Goal: Use online tool/utility: Utilize a website feature to perform a specific function

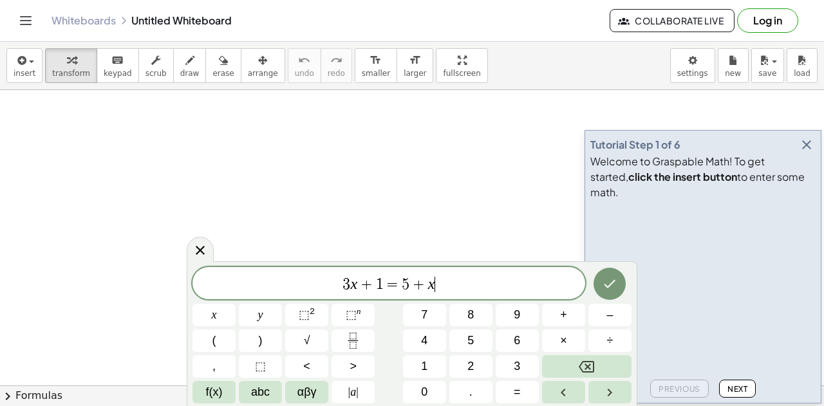
click at [450, 272] on div "3 x + 1 = 5 + x ​" at bounding box center [388, 283] width 393 height 32
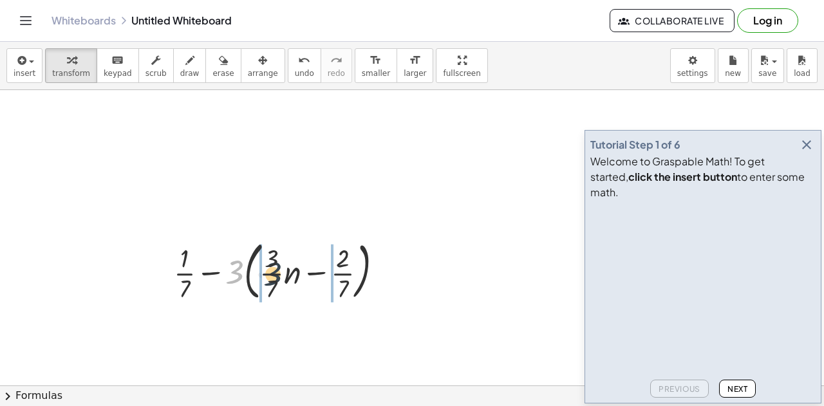
drag, startPoint x: 232, startPoint y: 274, endPoint x: 270, endPoint y: 276, distance: 38.7
click at [270, 276] on div at bounding box center [283, 270] width 232 height 69
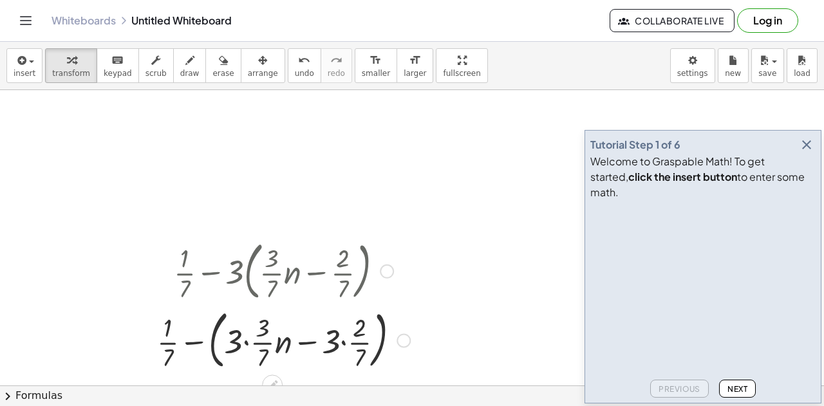
click at [237, 344] on div at bounding box center [284, 338] width 266 height 69
click at [245, 344] on div at bounding box center [284, 338] width 266 height 69
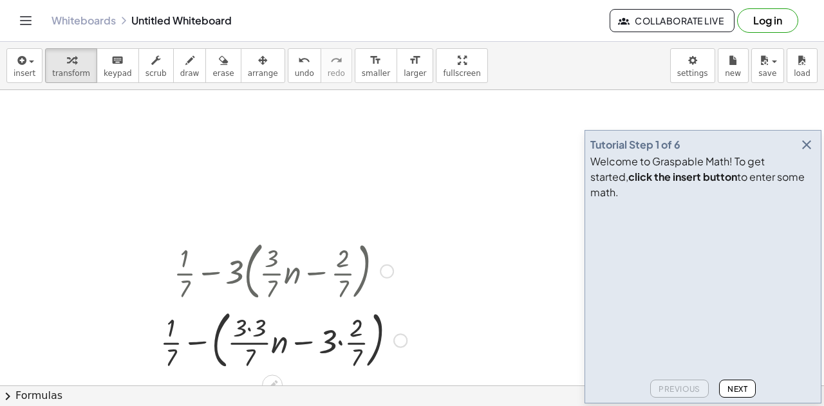
click at [342, 348] on div at bounding box center [283, 338] width 259 height 69
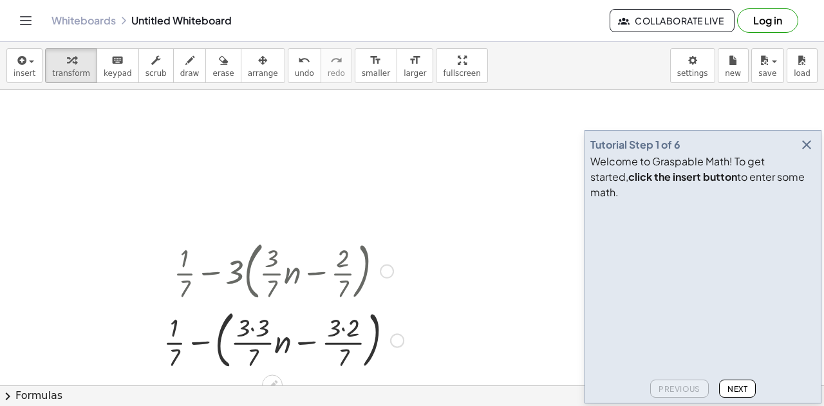
click at [342, 321] on div at bounding box center [283, 338] width 253 height 69
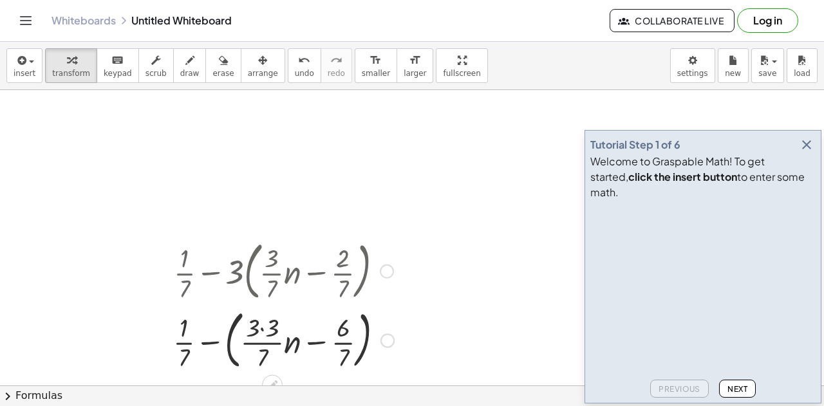
click at [259, 328] on div at bounding box center [284, 338] width 234 height 69
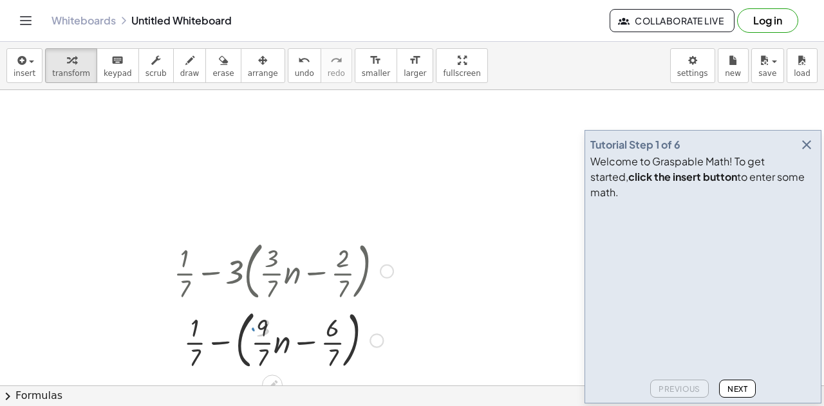
click at [240, 344] on div at bounding box center [283, 338] width 232 height 69
click at [230, 340] on div at bounding box center [283, 339] width 232 height 64
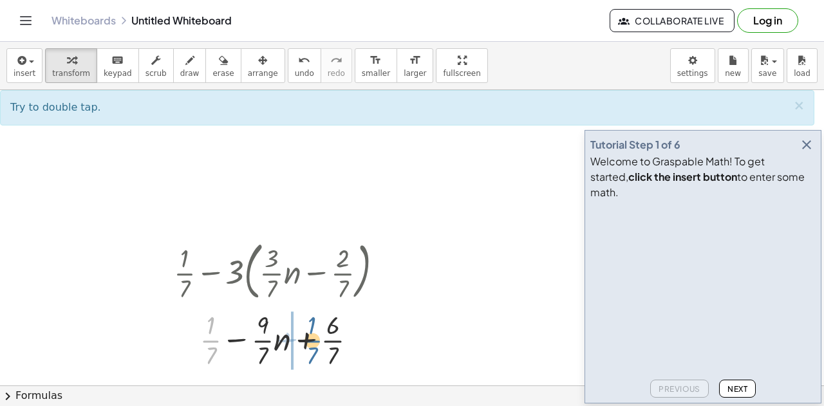
drag, startPoint x: 212, startPoint y: 338, endPoint x: 321, endPoint y: 338, distance: 108.8
click at [321, 338] on div at bounding box center [283, 339] width 232 height 64
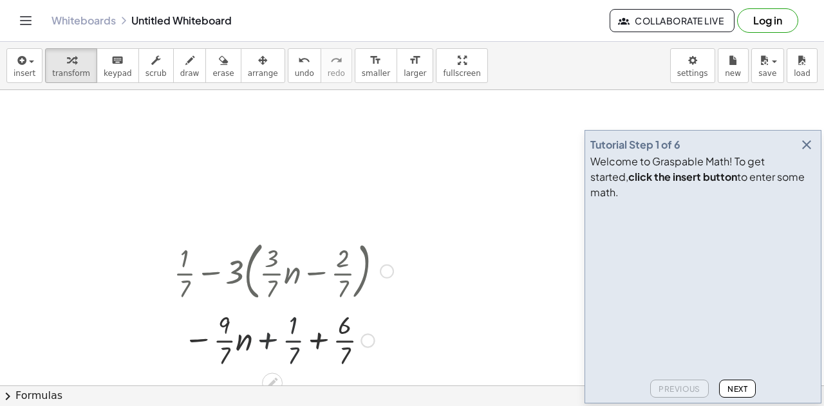
click at [326, 339] on div at bounding box center [283, 339] width 232 height 64
click at [319, 338] on div at bounding box center [283, 339] width 232 height 64
click at [808, 153] on icon "button" at bounding box center [806, 144] width 15 height 15
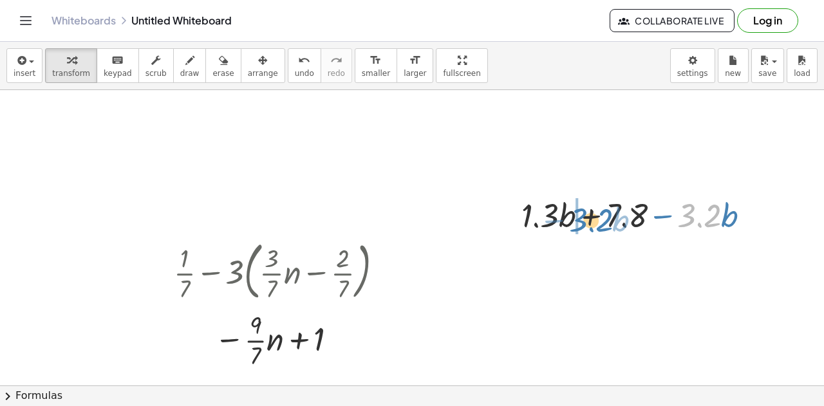
drag, startPoint x: 696, startPoint y: 211, endPoint x: 569, endPoint y: 215, distance: 127.5
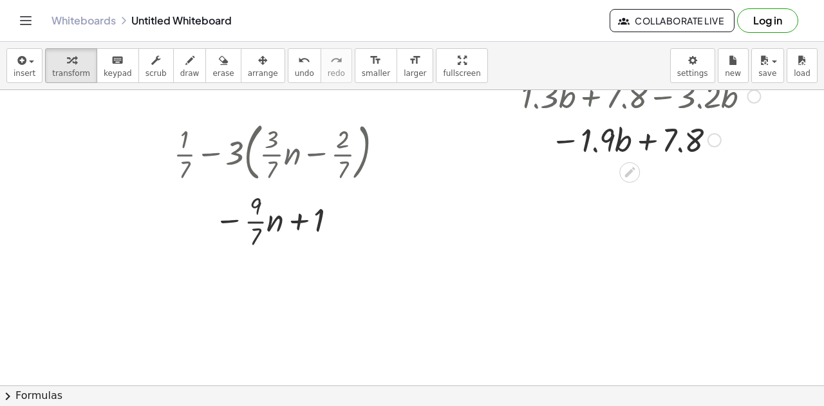
scroll to position [120, 0]
click at [544, 311] on div at bounding box center [412, 308] width 824 height 676
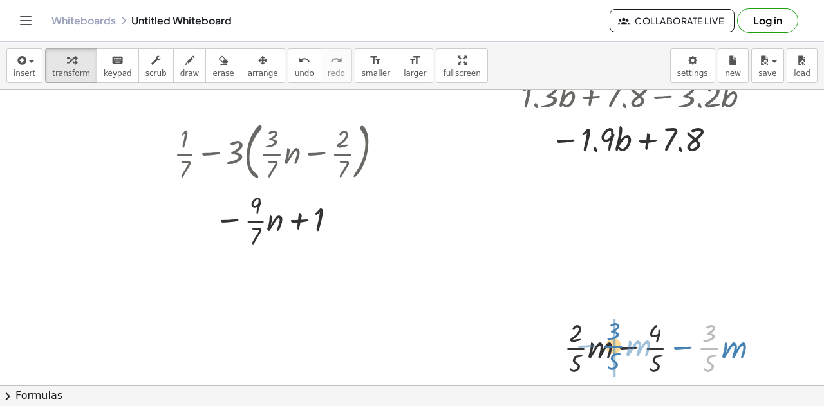
drag, startPoint x: 719, startPoint y: 348, endPoint x: 616, endPoint y: 346, distance: 102.3
click at [616, 346] on div at bounding box center [666, 347] width 218 height 64
click at [626, 348] on div at bounding box center [666, 347] width 218 height 64
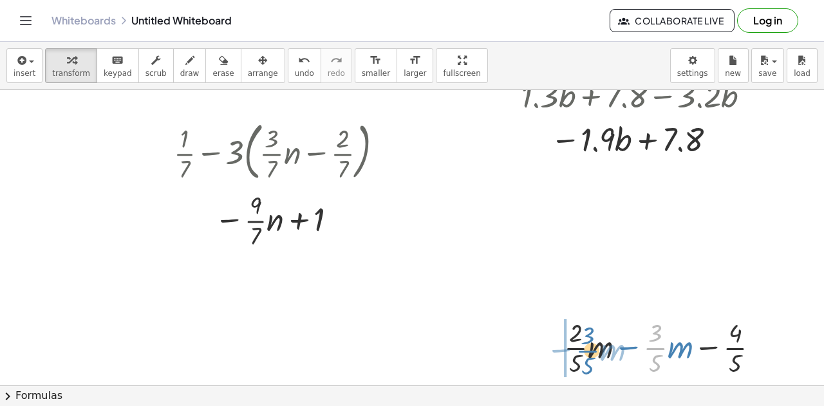
drag, startPoint x: 656, startPoint y: 343, endPoint x: 585, endPoint y: 346, distance: 71.5
click at [585, 346] on div at bounding box center [666, 347] width 218 height 64
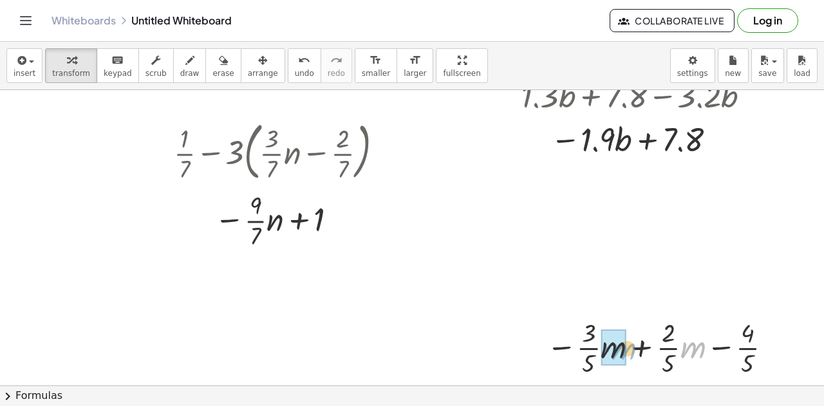
drag, startPoint x: 690, startPoint y: 348, endPoint x: 611, endPoint y: 349, distance: 78.5
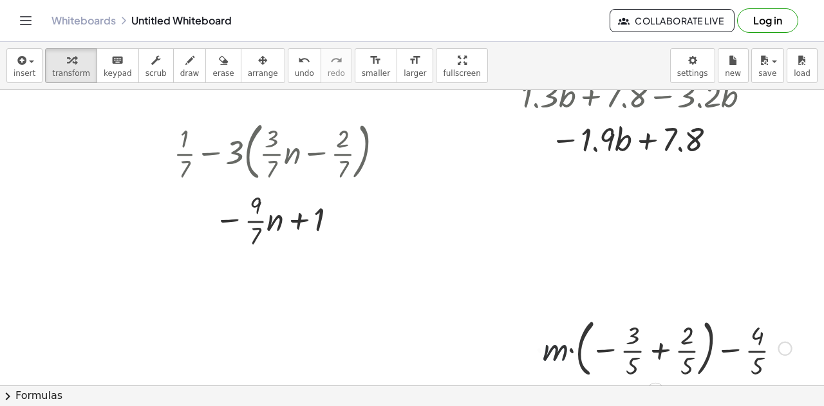
click at [663, 358] on div at bounding box center [666, 347] width 263 height 69
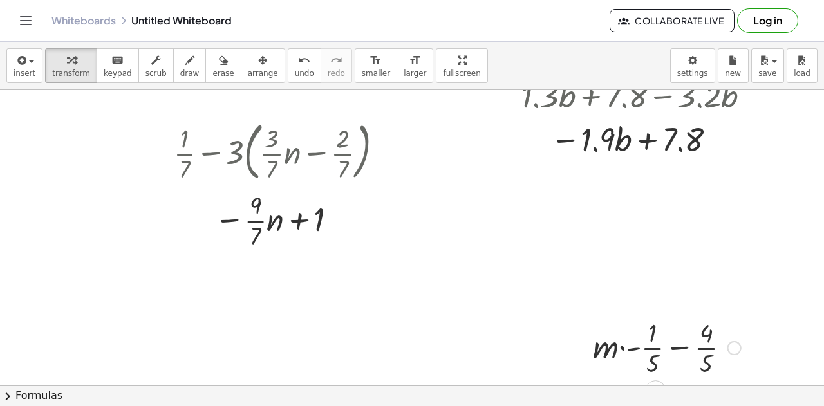
click at [620, 347] on div at bounding box center [666, 347] width 161 height 64
click at [634, 349] on div at bounding box center [667, 347] width 134 height 64
drag, startPoint x: 602, startPoint y: 349, endPoint x: 657, endPoint y: 356, distance: 55.2
click at [657, 356] on div at bounding box center [666, 347] width 161 height 64
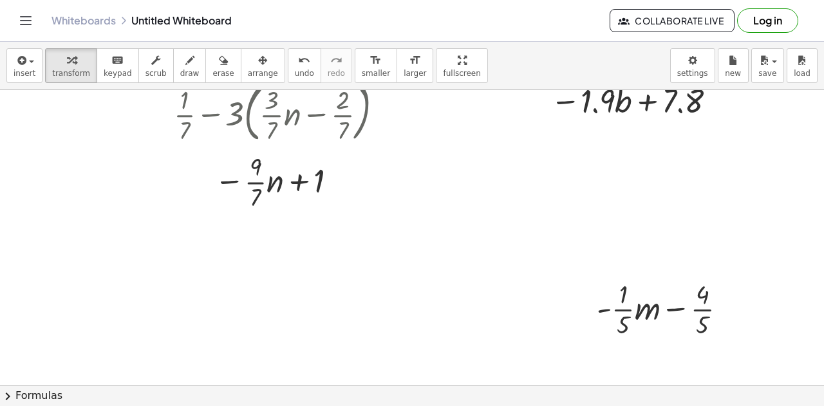
click at [136, 349] on div at bounding box center [412, 270] width 824 height 676
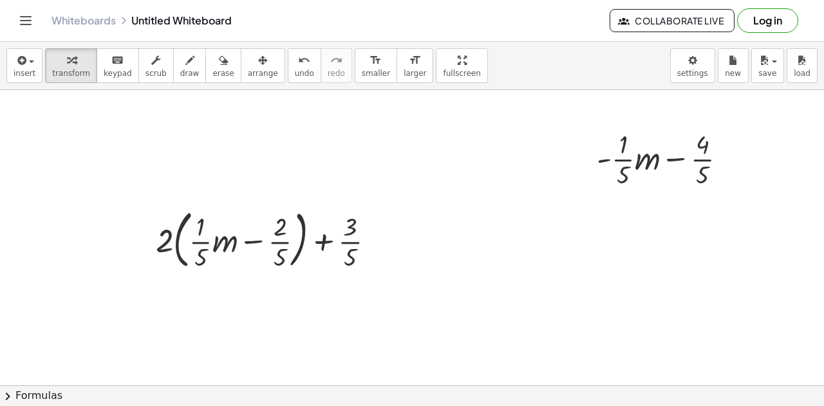
scroll to position [310, 0]
drag, startPoint x: 163, startPoint y: 237, endPoint x: 218, endPoint y: 245, distance: 55.2
click at [218, 245] on div at bounding box center [270, 237] width 242 height 69
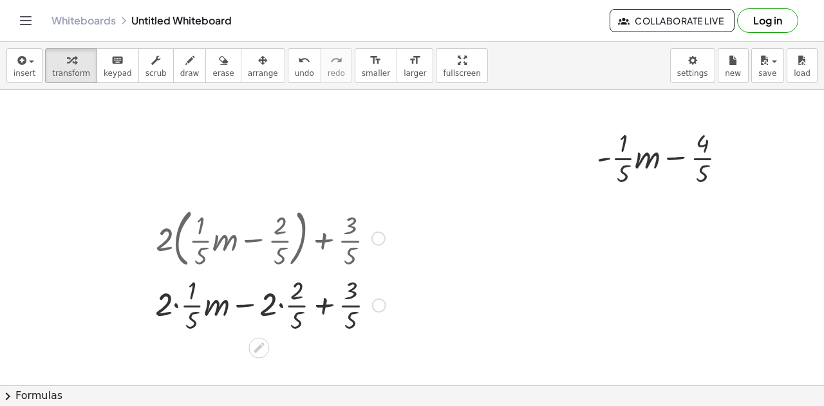
click at [174, 312] on div at bounding box center [270, 304] width 243 height 64
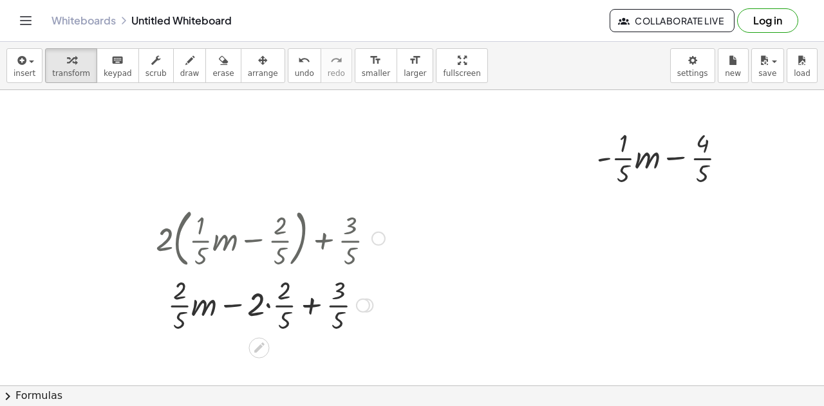
click at [268, 302] on div at bounding box center [270, 304] width 242 height 64
click at [304, 306] on div at bounding box center [270, 304] width 242 height 64
click at [293, 286] on div at bounding box center [270, 304] width 242 height 64
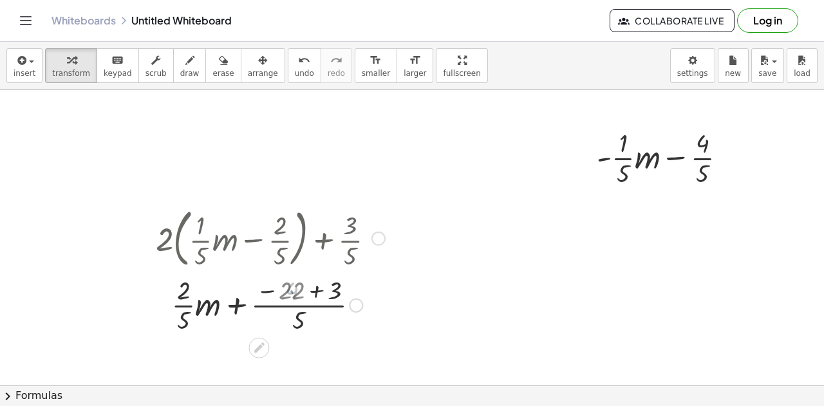
click at [311, 292] on div at bounding box center [270, 304] width 242 height 64
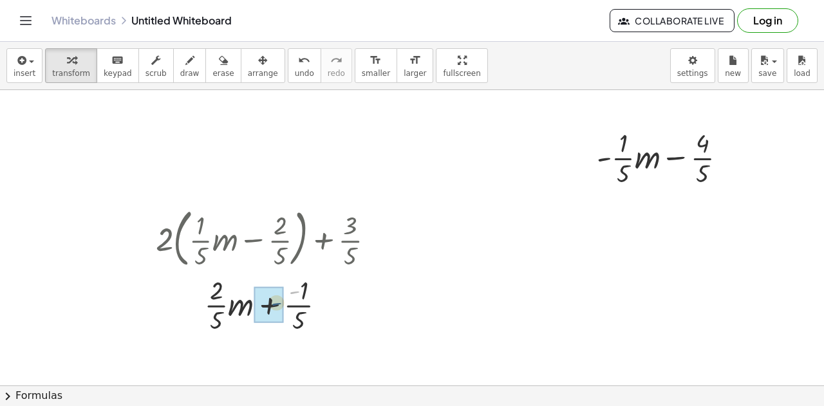
drag, startPoint x: 290, startPoint y: 292, endPoint x: 279, endPoint y: 299, distance: 13.6
click at [560, 304] on div at bounding box center [412, 119] width 824 height 676
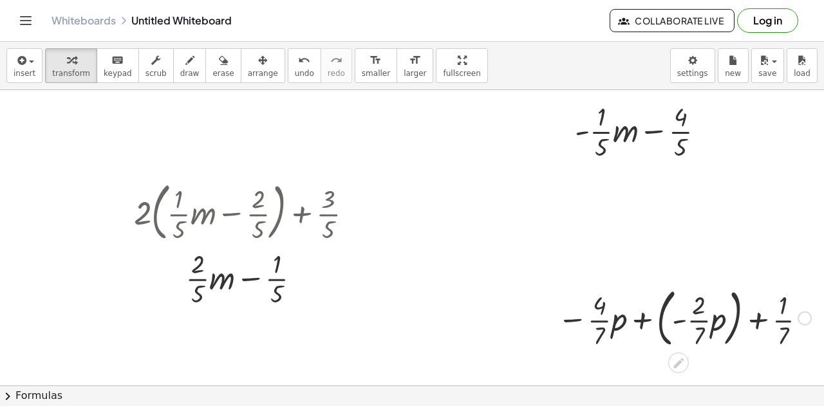
scroll to position [337, 32]
click at [646, 318] on div at bounding box center [684, 316] width 266 height 69
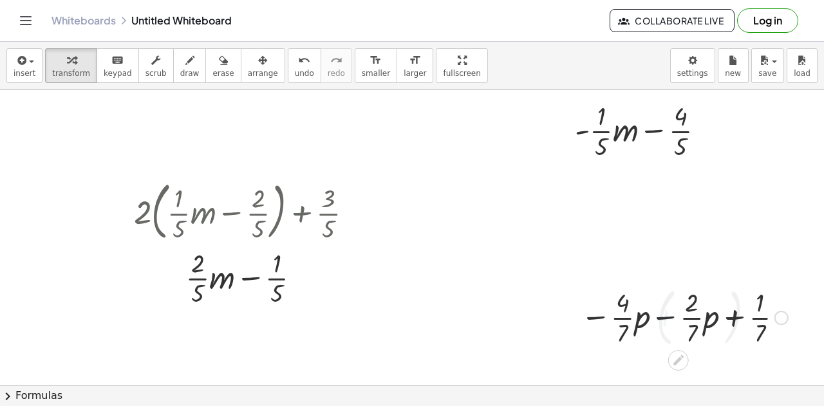
click at [646, 322] on div at bounding box center [684, 316] width 220 height 64
drag, startPoint x: 699, startPoint y: 319, endPoint x: 619, endPoint y: 322, distance: 79.8
click at [619, 322] on div at bounding box center [684, 316] width 220 height 64
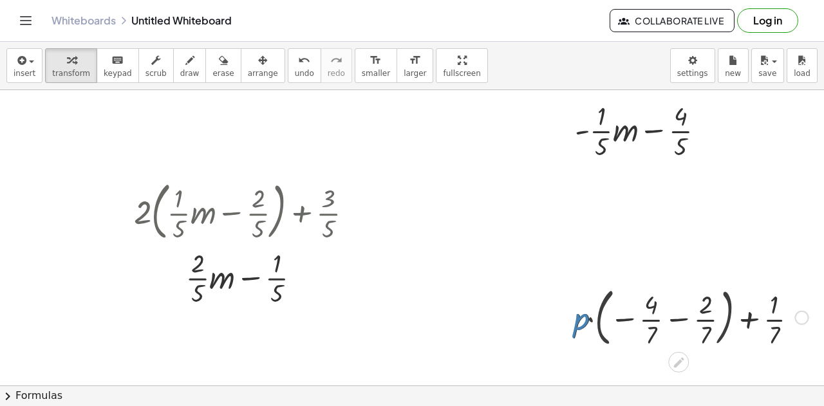
click at [665, 328] on div at bounding box center [690, 316] width 250 height 69
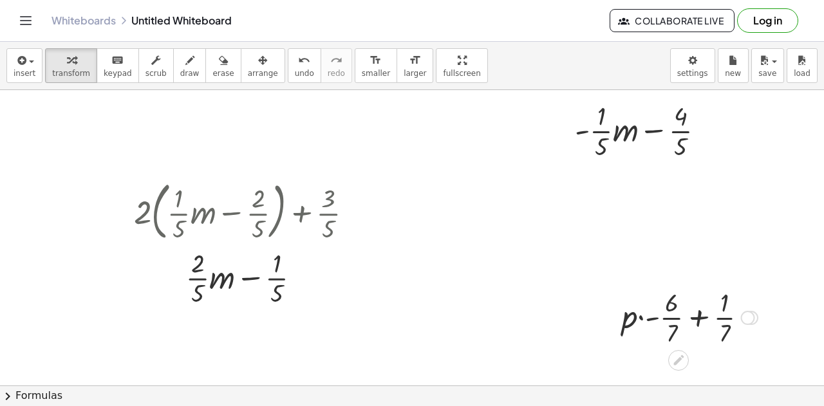
click at [615, 322] on div at bounding box center [689, 316] width 149 height 64
drag, startPoint x: 615, startPoint y: 322, endPoint x: 681, endPoint y: 324, distance: 66.3
click at [681, 324] on div at bounding box center [689, 316] width 149 height 64
drag, startPoint x: 544, startPoint y: 286, endPoint x: 468, endPoint y: 293, distance: 75.6
click at [468, 293] on div at bounding box center [401, 92] width 846 height 676
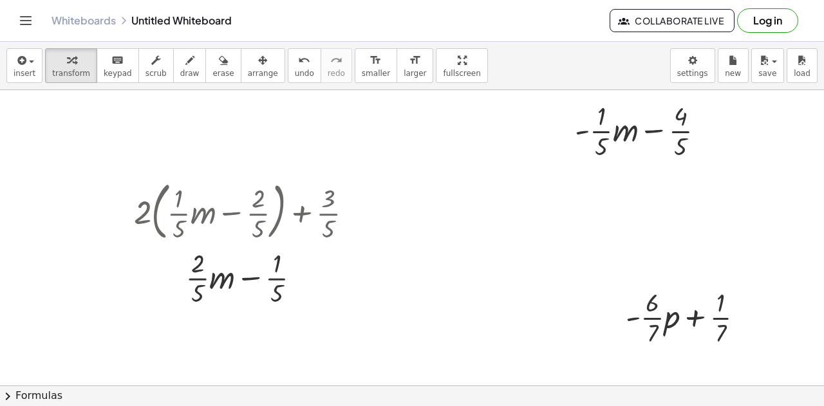
click at [468, 293] on div at bounding box center [401, 92] width 846 height 676
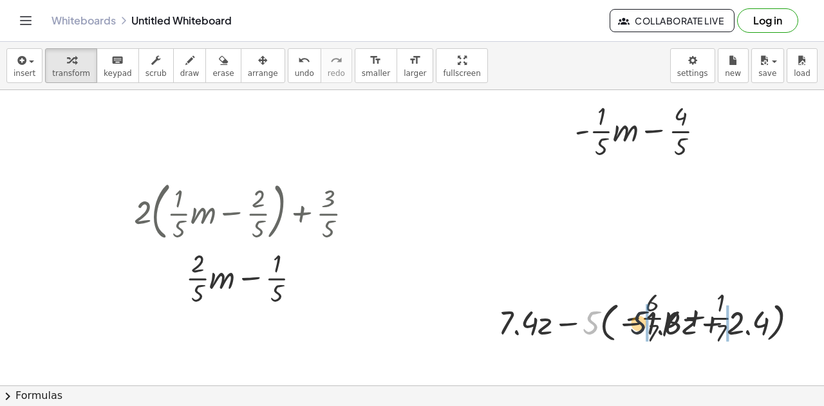
drag, startPoint x: 586, startPoint y: 322, endPoint x: 634, endPoint y: 322, distance: 48.3
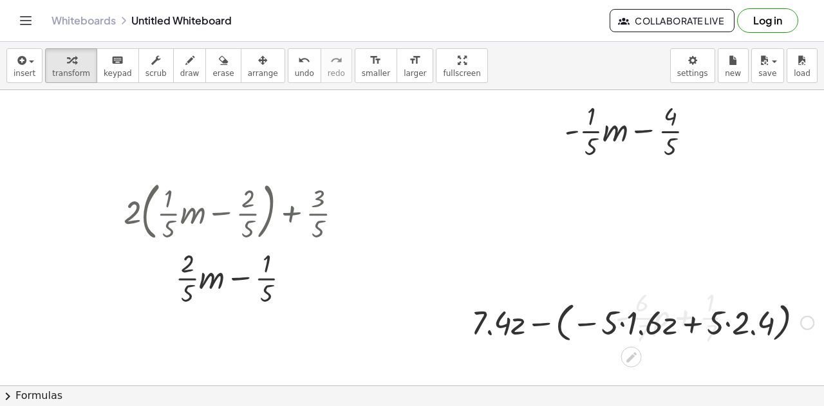
click at [629, 329] on div at bounding box center [642, 321] width 355 height 49
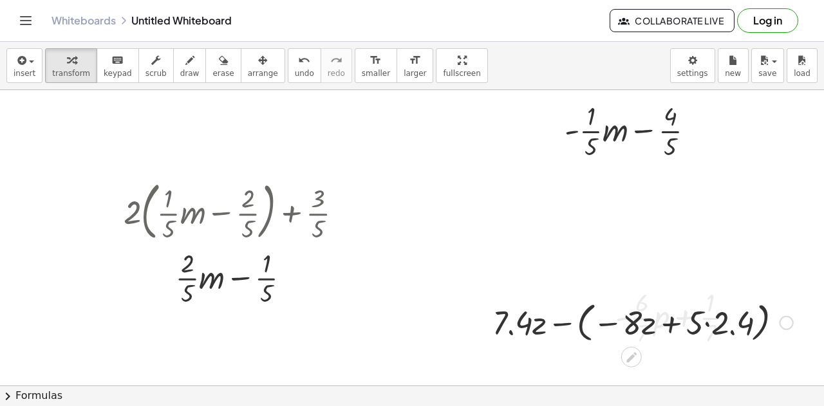
click at [708, 326] on div at bounding box center [642, 321] width 313 height 49
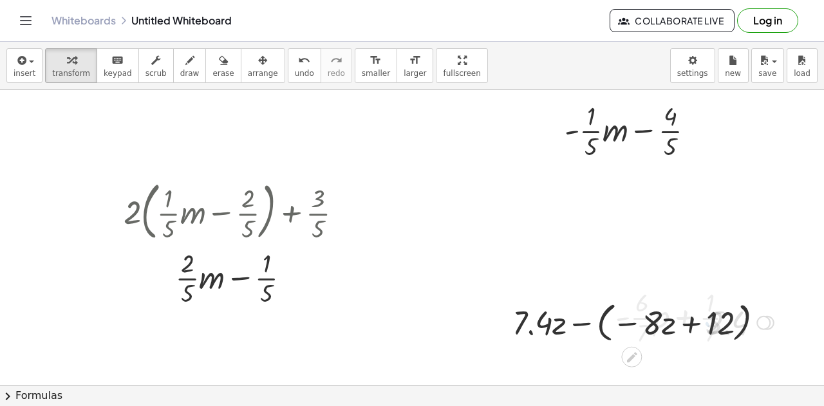
click at [601, 328] on div at bounding box center [643, 321] width 274 height 49
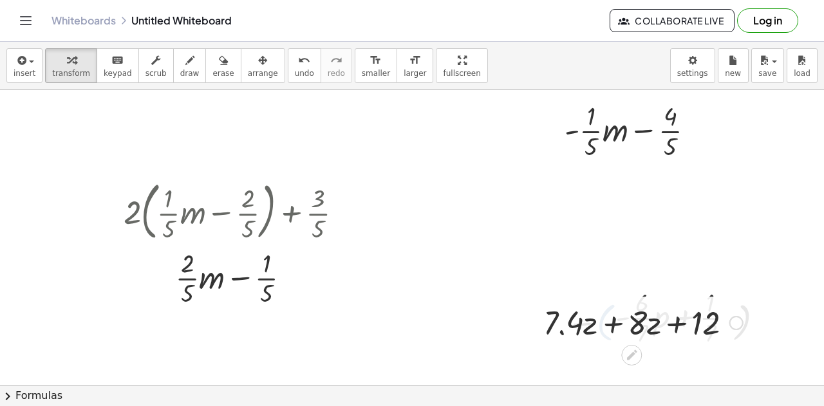
click at [607, 326] on div at bounding box center [643, 322] width 212 height 44
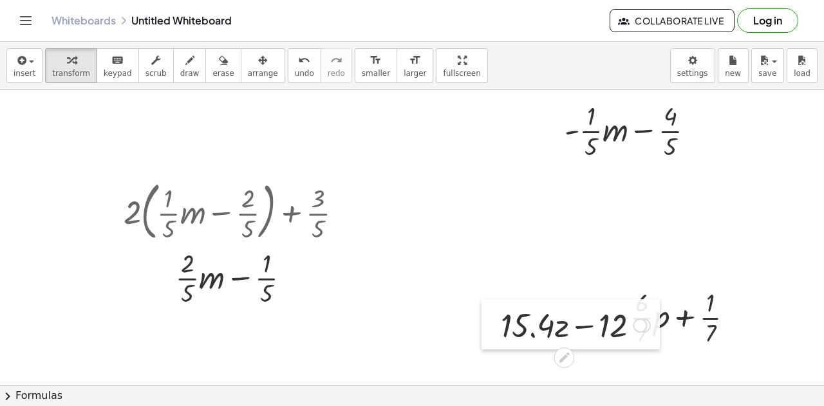
drag, startPoint x: 558, startPoint y: 319, endPoint x: 404, endPoint y: 310, distance: 154.1
click at [481, 310] on div at bounding box center [490, 324] width 19 height 50
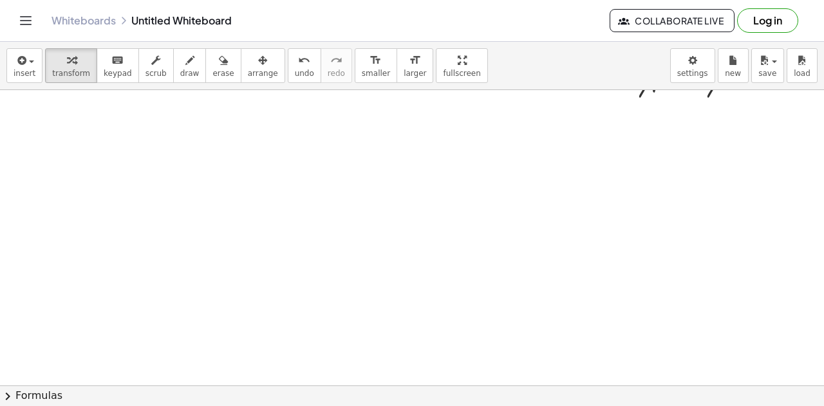
scroll to position [593, 32]
click at [241, 213] on div at bounding box center [397, 90] width 859 height 1186
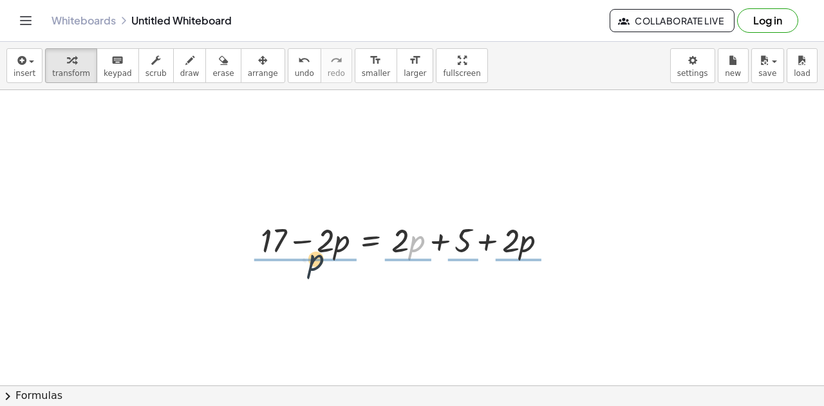
drag, startPoint x: 413, startPoint y: 245, endPoint x: 310, endPoint y: 263, distance: 104.6
drag, startPoint x: 423, startPoint y: 249, endPoint x: 339, endPoint y: 241, distance: 84.7
click at [339, 241] on div at bounding box center [409, 240] width 310 height 44
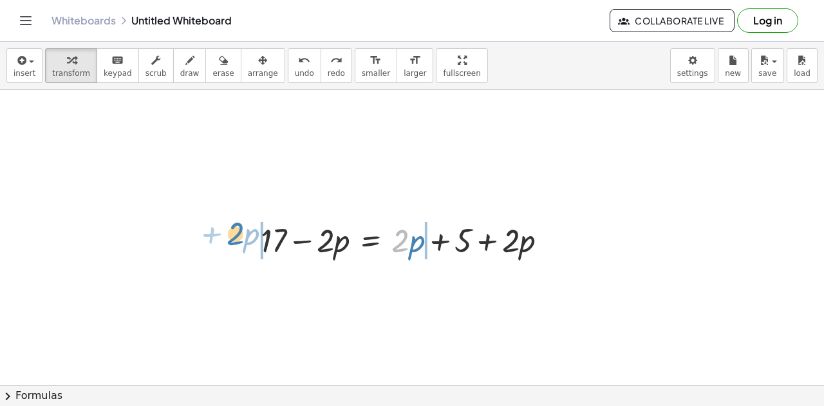
drag, startPoint x: 403, startPoint y: 237, endPoint x: 237, endPoint y: 230, distance: 166.2
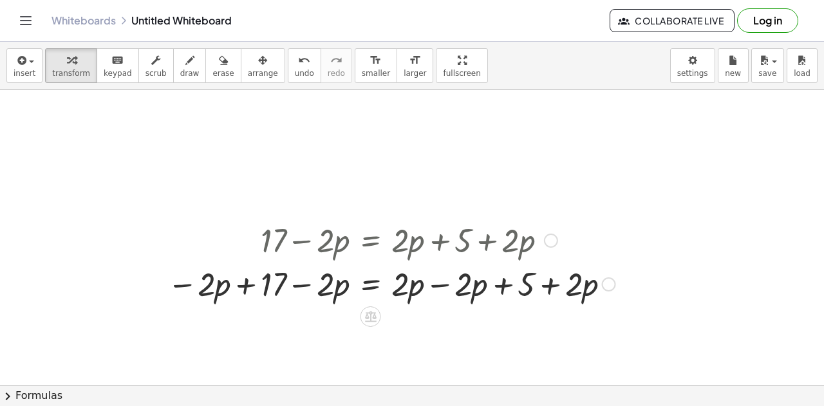
drag, startPoint x: 577, startPoint y: 236, endPoint x: 427, endPoint y: 252, distance: 150.2
click at [427, 252] on div at bounding box center [391, 240] width 461 height 44
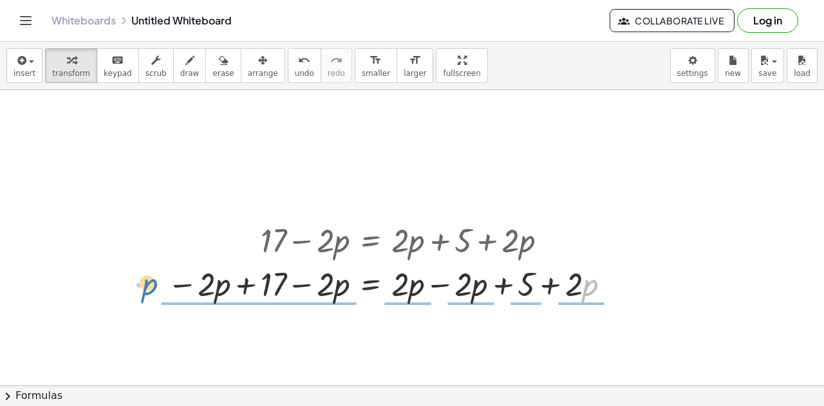
drag, startPoint x: 583, startPoint y: 281, endPoint x: 147, endPoint y: 281, distance: 435.7
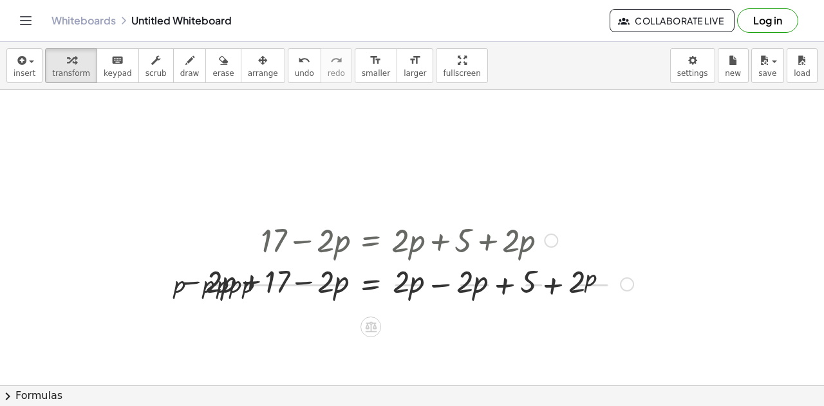
click at [147, 281] on div at bounding box center [397, 90] width 859 height 1186
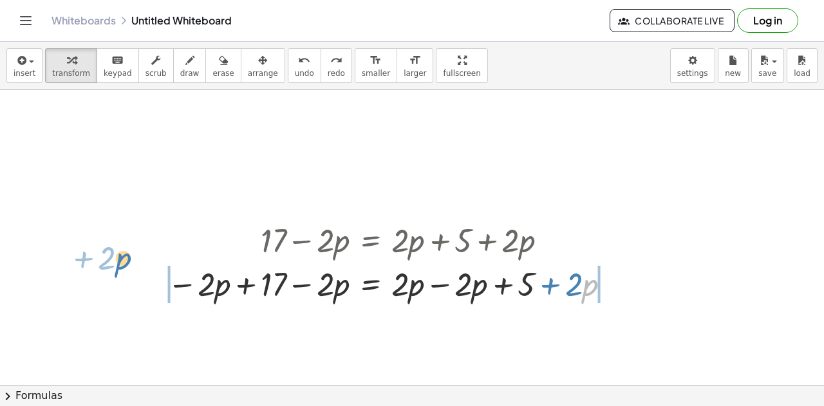
drag, startPoint x: 584, startPoint y: 285, endPoint x: 121, endPoint y: 258, distance: 464.1
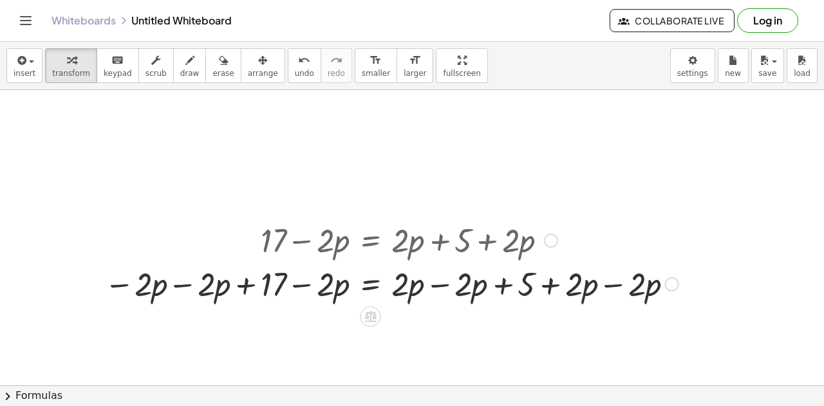
click at [183, 285] on div at bounding box center [391, 283] width 587 height 44
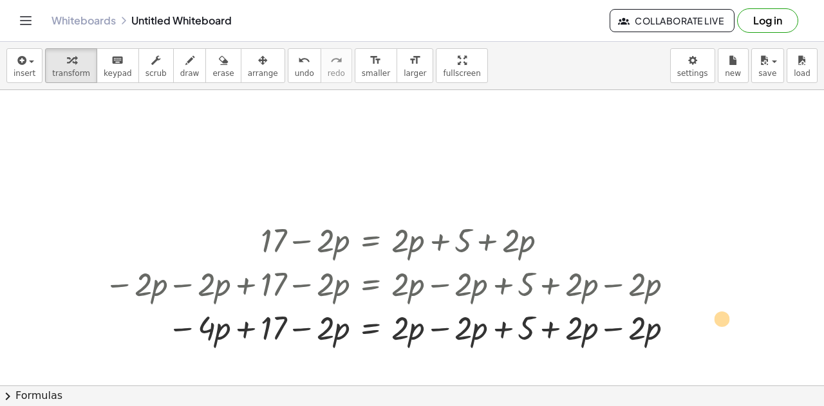
drag, startPoint x: 265, startPoint y: 321, endPoint x: 717, endPoint y: 311, distance: 451.9
click at [604, 334] on div at bounding box center [391, 327] width 587 height 44
click at [440, 329] on div at bounding box center [391, 327] width 587 height 44
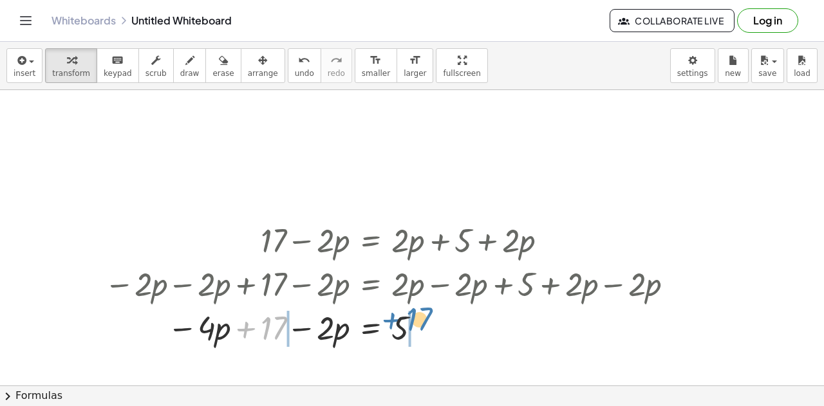
drag, startPoint x: 273, startPoint y: 328, endPoint x: 418, endPoint y: 319, distance: 145.7
click at [418, 319] on div at bounding box center [391, 327] width 587 height 44
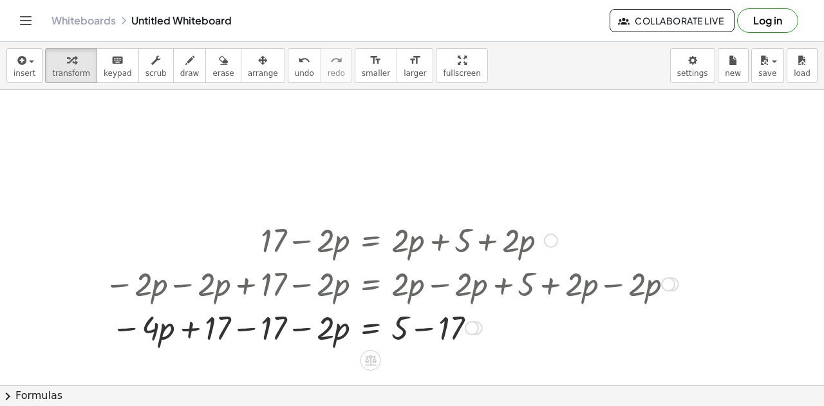
click at [421, 328] on div at bounding box center [391, 327] width 587 height 44
click at [236, 328] on div at bounding box center [391, 327] width 587 height 44
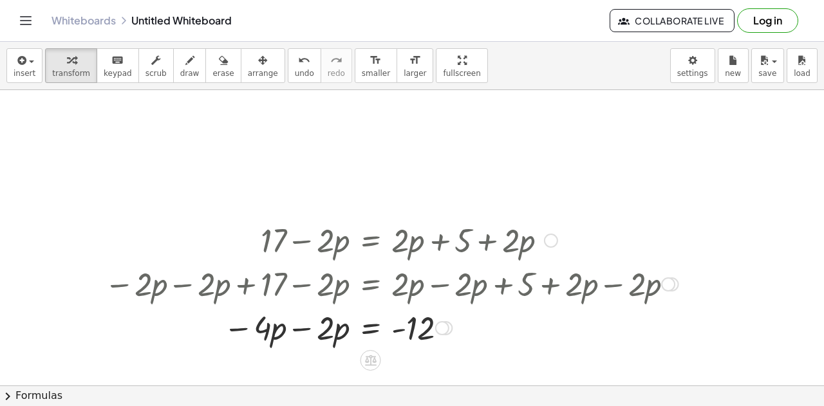
click at [302, 333] on div at bounding box center [391, 327] width 587 height 44
drag, startPoint x: 320, startPoint y: 325, endPoint x: 421, endPoint y: 344, distance: 102.2
click at [421, 344] on div at bounding box center [391, 327] width 587 height 44
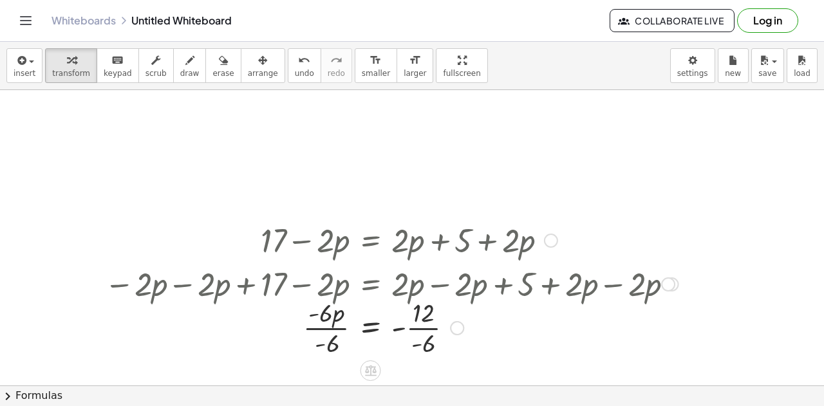
click at [432, 330] on div at bounding box center [391, 327] width 587 height 64
click at [336, 330] on div at bounding box center [391, 327] width 587 height 64
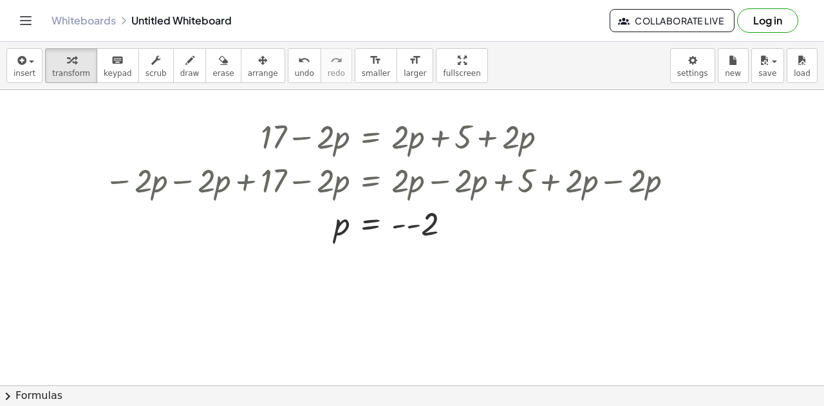
scroll to position [716, 32]
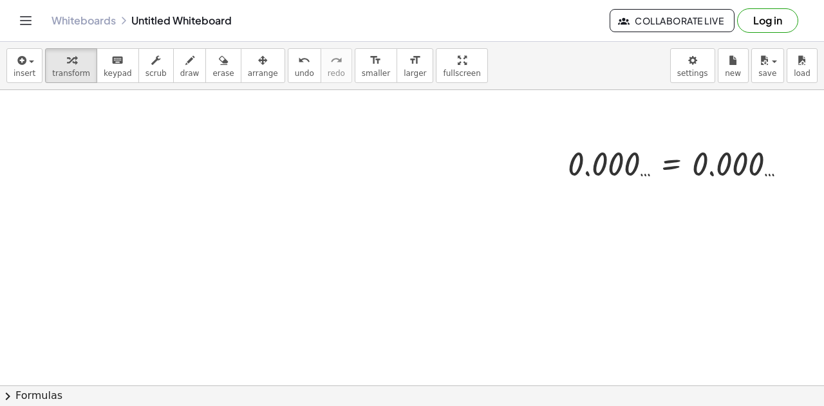
scroll to position [909, 32]
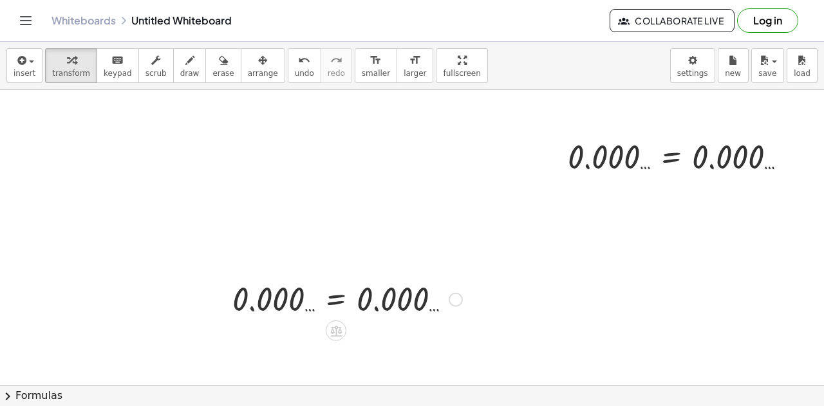
click at [315, 298] on div at bounding box center [347, 298] width 243 height 42
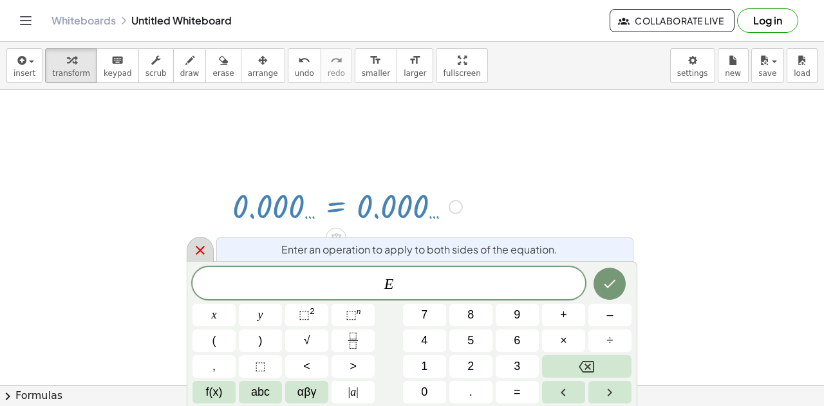
click at [207, 245] on div at bounding box center [200, 249] width 27 height 25
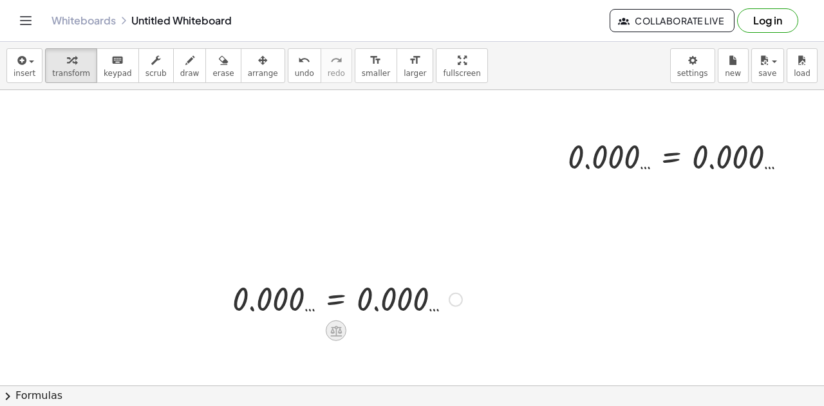
click at [337, 330] on icon at bounding box center [336, 331] width 14 height 14
click at [337, 330] on span "×" at bounding box center [336, 331] width 8 height 19
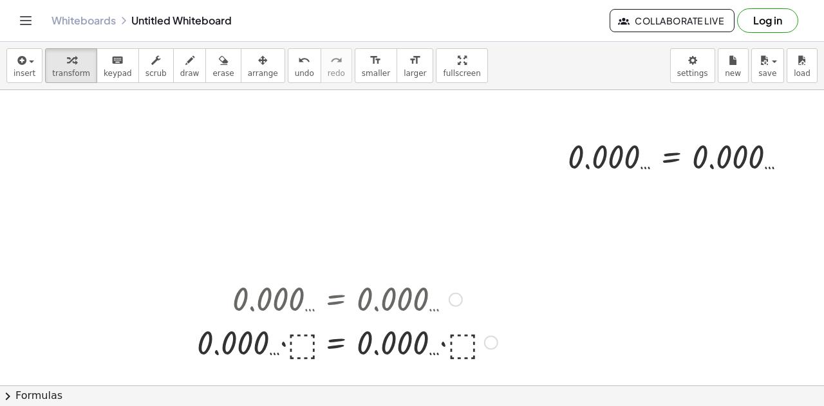
click at [293, 343] on div at bounding box center [346, 341] width 313 height 44
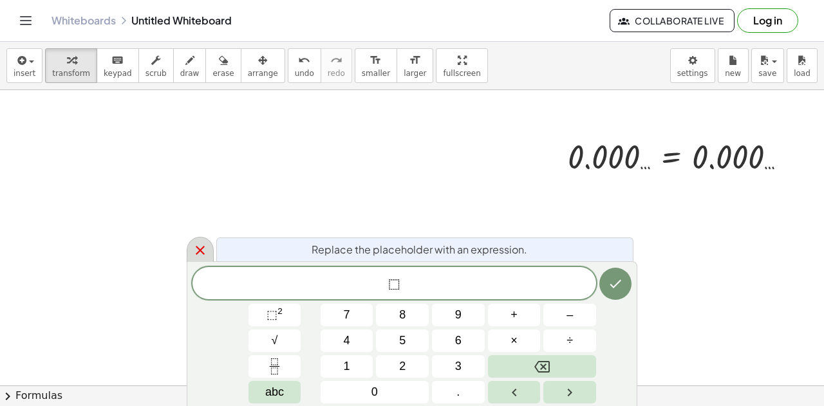
click at [202, 252] on icon at bounding box center [199, 250] width 15 height 15
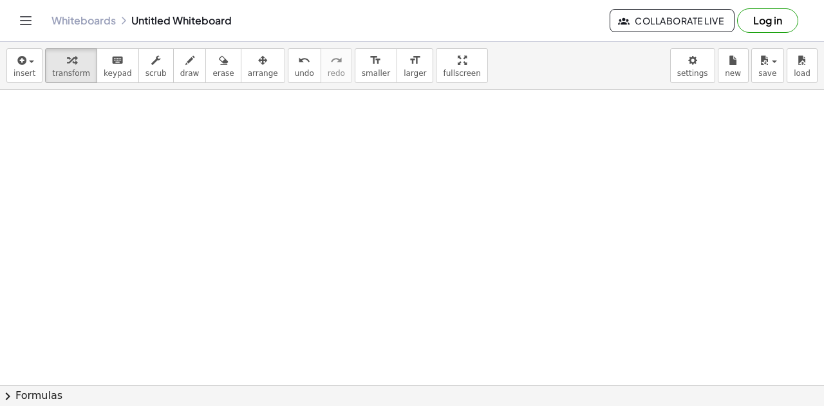
scroll to position [1257, 32]
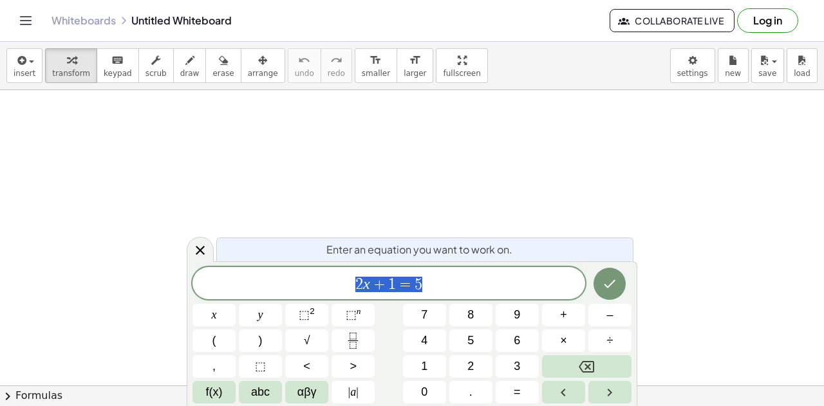
click at [321, 259] on div "Enter an equation you want to work on." at bounding box center [424, 249] width 417 height 24
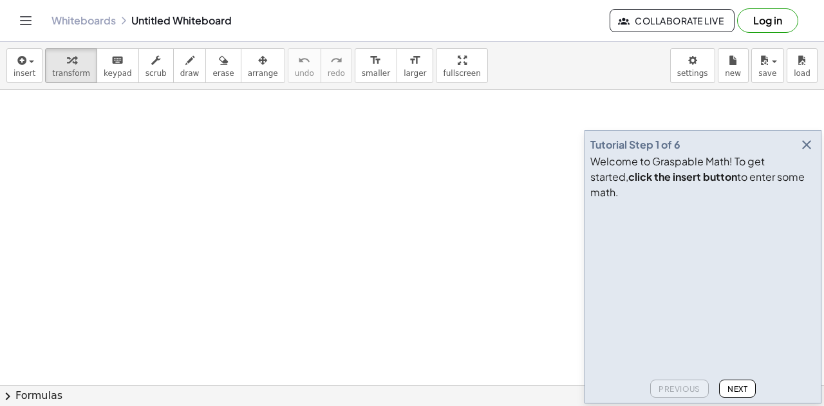
click at [802, 153] on icon "button" at bounding box center [806, 144] width 15 height 15
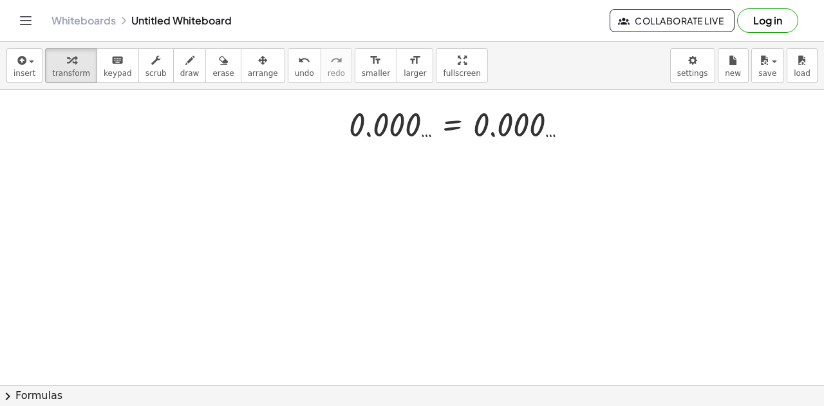
scroll to position [176, 0]
click at [260, 304] on div at bounding box center [412, 252] width 824 height 676
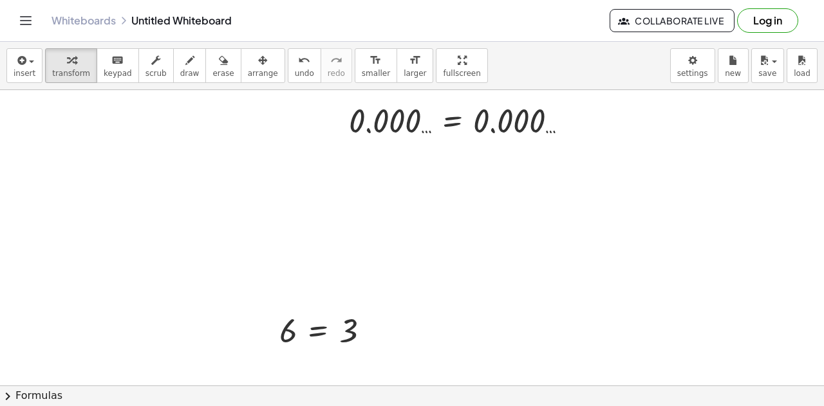
drag, startPoint x: 475, startPoint y: 294, endPoint x: 532, endPoint y: 302, distance: 57.2
click at [532, 302] on div at bounding box center [412, 252] width 824 height 676
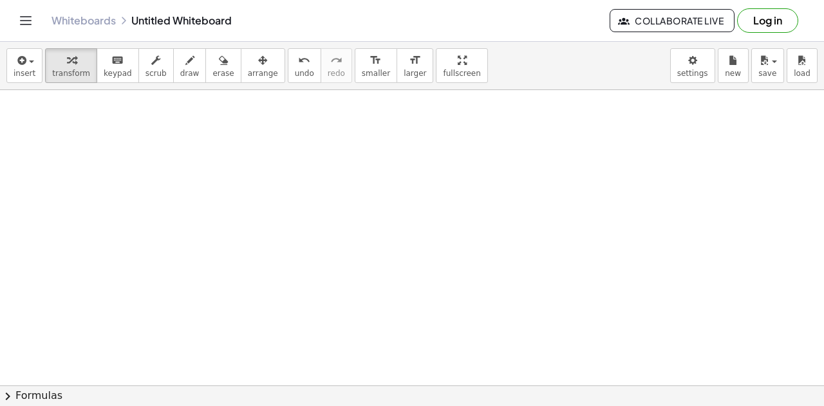
scroll to position [490, 0]
click at [225, 267] on div at bounding box center [436, 44] width 872 height 889
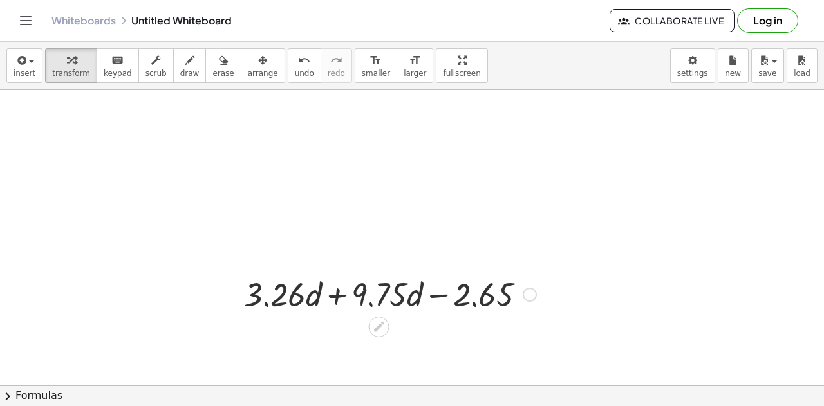
click at [440, 296] on div at bounding box center [389, 294] width 305 height 44
click at [309, 282] on div at bounding box center [389, 294] width 305 height 44
click at [326, 292] on div at bounding box center [389, 294] width 305 height 44
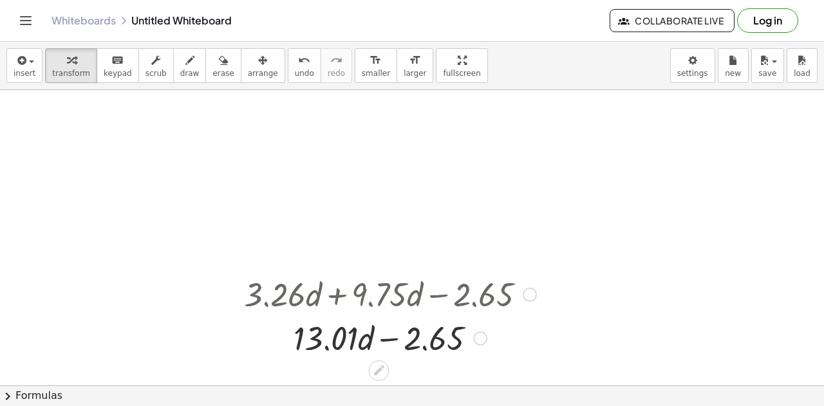
click at [481, 331] on div at bounding box center [480, 338] width 14 height 14
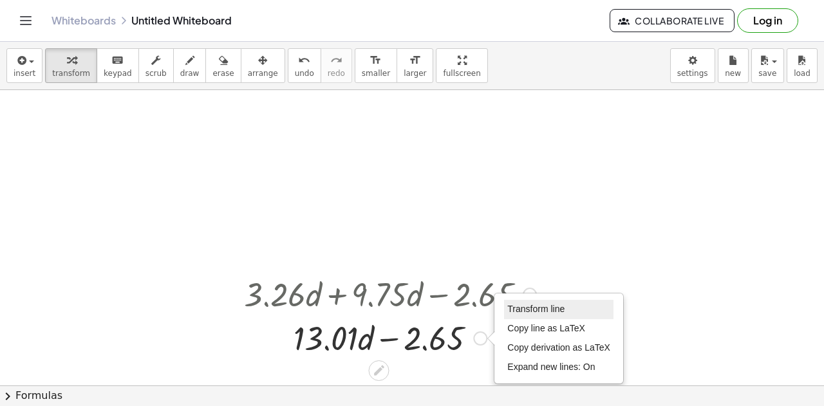
click at [542, 306] on span "Transform line" at bounding box center [535, 309] width 57 height 10
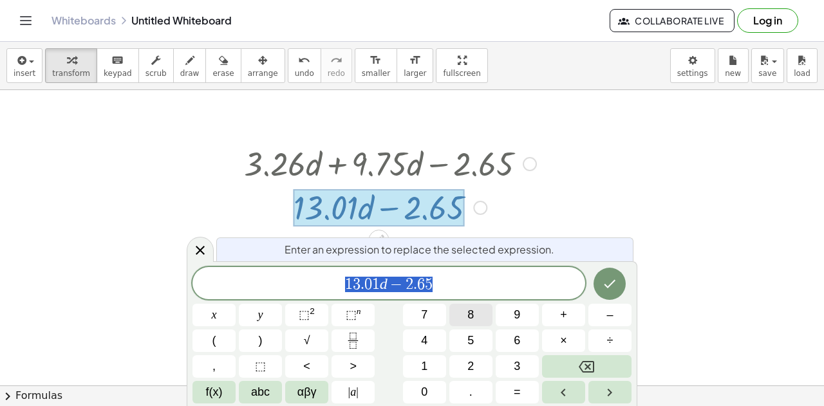
scroll to position [622, 0]
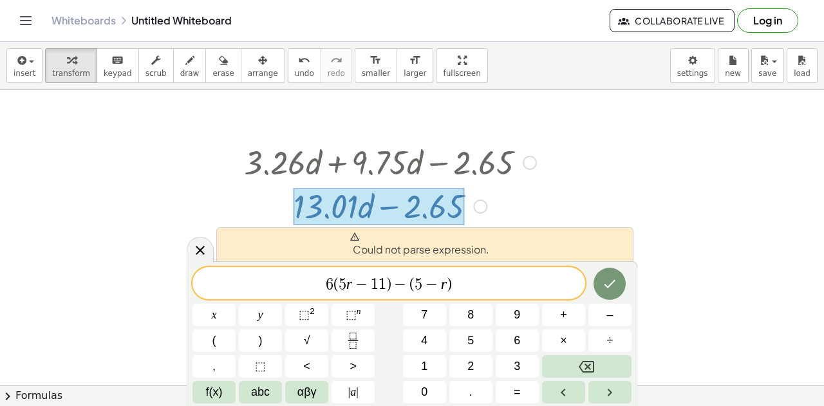
click at [690, 254] on div at bounding box center [436, 61] width 872 height 1186
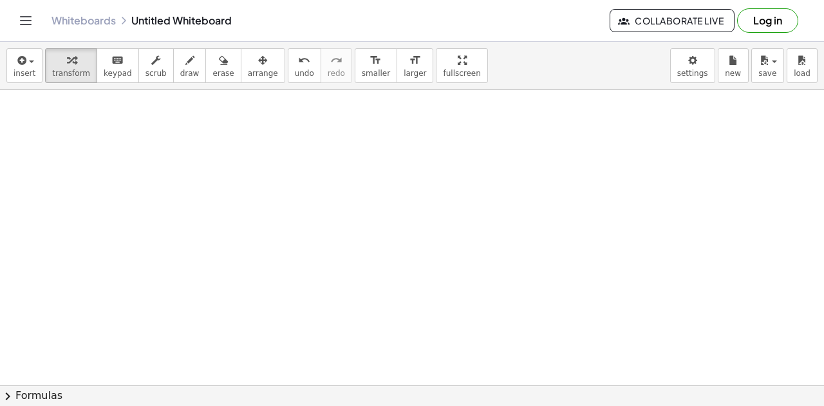
scroll to position [875, 0]
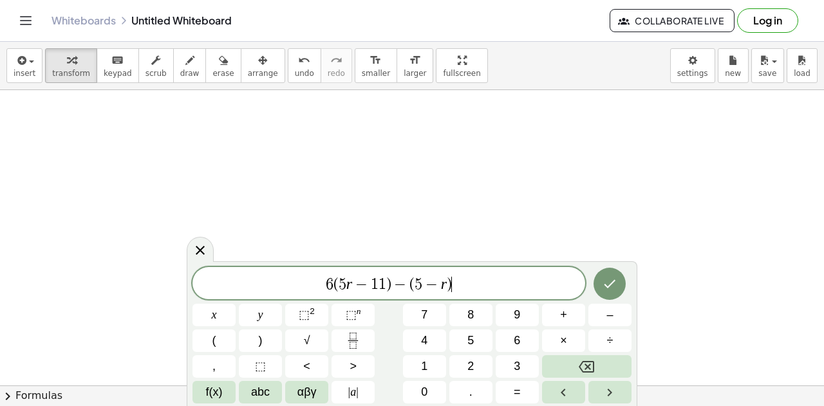
click at [441, 285] on span "6 ( 5 r − 1 1 ) − ( 5 − r ) ​" at bounding box center [388, 284] width 393 height 18
click at [323, 289] on span "​ 6 ( 5 r − 1 1 ) − ( 5 − r )" at bounding box center [388, 284] width 393 height 18
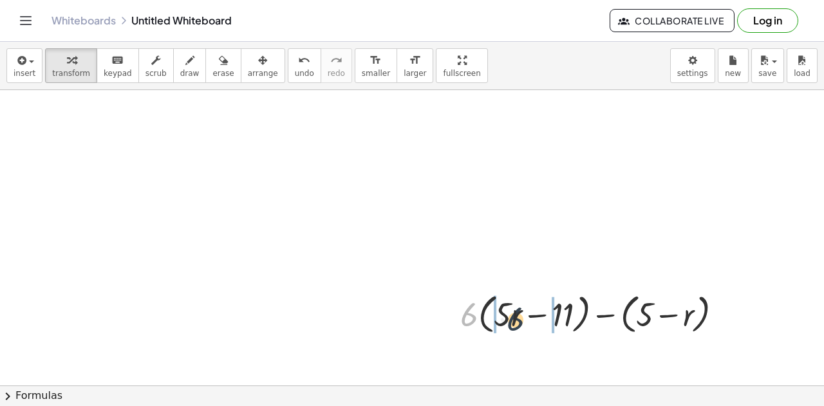
drag, startPoint x: 469, startPoint y: 308, endPoint x: 517, endPoint y: 313, distance: 48.5
click at [517, 313] on div at bounding box center [596, 313] width 285 height 49
click at [572, 322] on div at bounding box center [596, 313] width 286 height 49
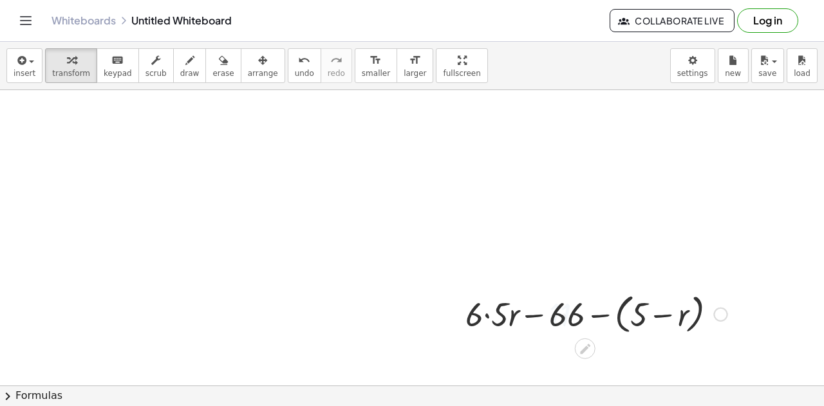
click at [492, 320] on div at bounding box center [596, 313] width 275 height 49
click at [615, 317] on div at bounding box center [596, 313] width 266 height 49
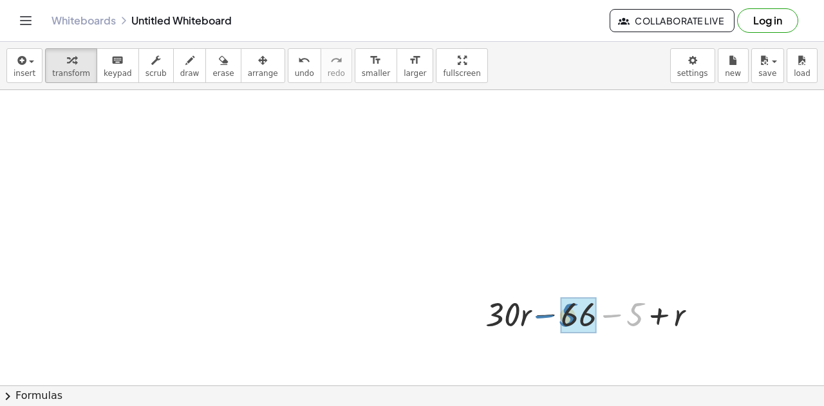
drag, startPoint x: 636, startPoint y: 319, endPoint x: 597, endPoint y: 319, distance: 39.3
click at [597, 319] on div at bounding box center [596, 314] width 234 height 44
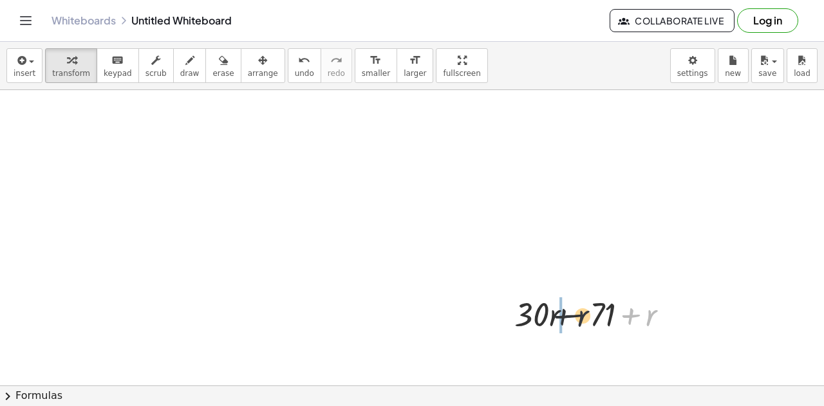
drag, startPoint x: 650, startPoint y: 318, endPoint x: 548, endPoint y: 315, distance: 102.3
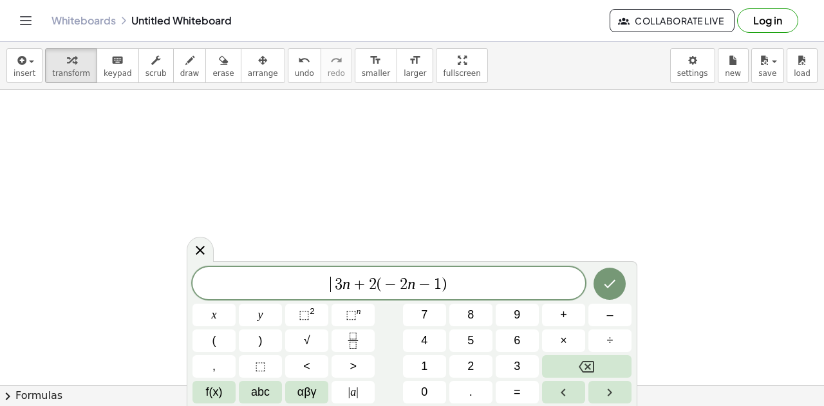
click at [318, 294] on div "​ 3 n + 2 ( − 2 n − 1 )" at bounding box center [388, 283] width 393 height 32
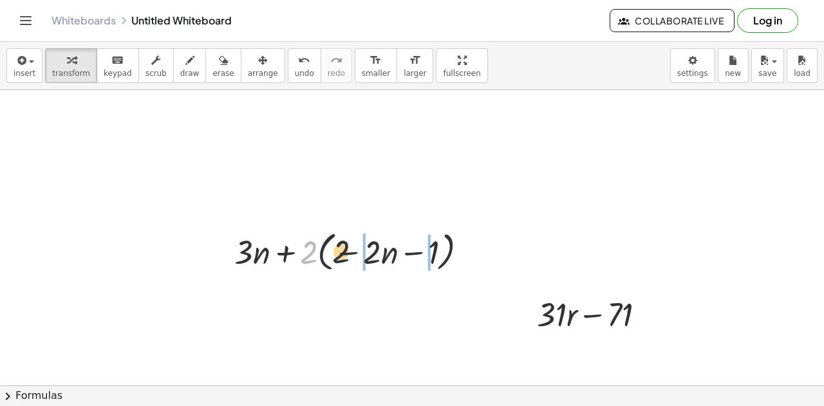
drag, startPoint x: 314, startPoint y: 253, endPoint x: 366, endPoint y: 252, distance: 52.1
click at [366, 252] on div at bounding box center [356, 251] width 257 height 49
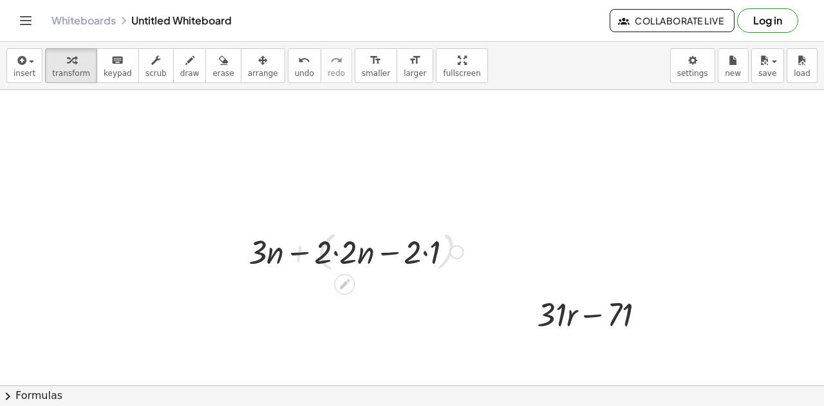
click at [339, 258] on div at bounding box center [356, 251] width 228 height 44
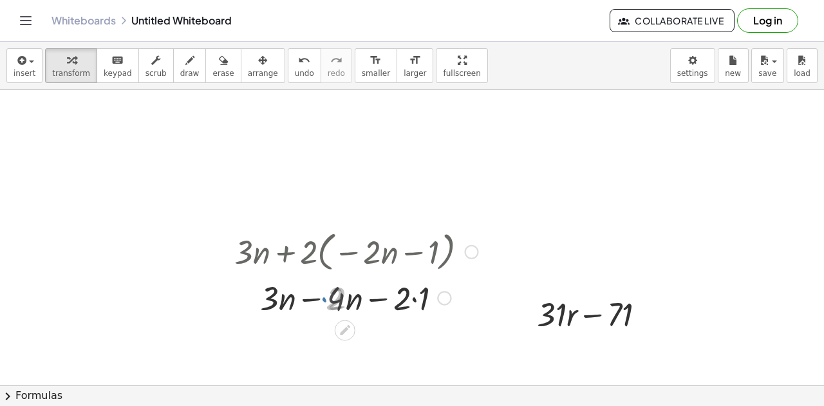
click at [316, 304] on div at bounding box center [356, 297] width 257 height 44
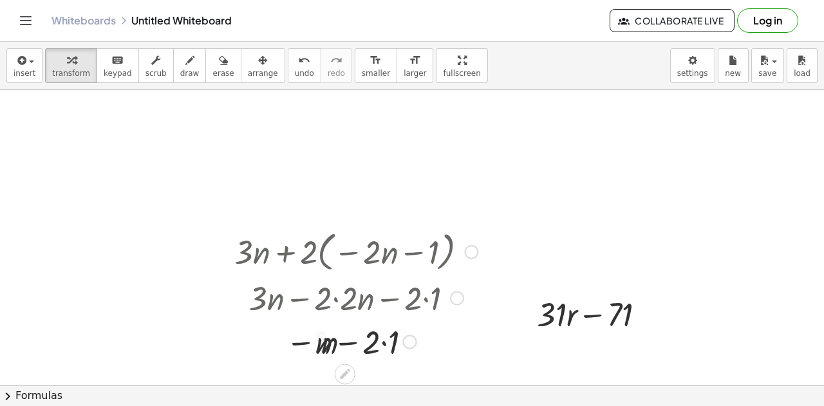
click at [387, 343] on div at bounding box center [356, 341] width 257 height 44
click at [364, 346] on div at bounding box center [356, 340] width 257 height 42
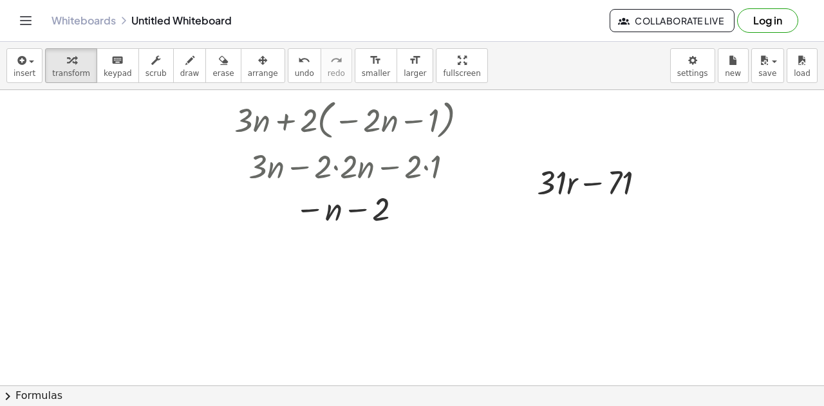
scroll to position [1019, 0]
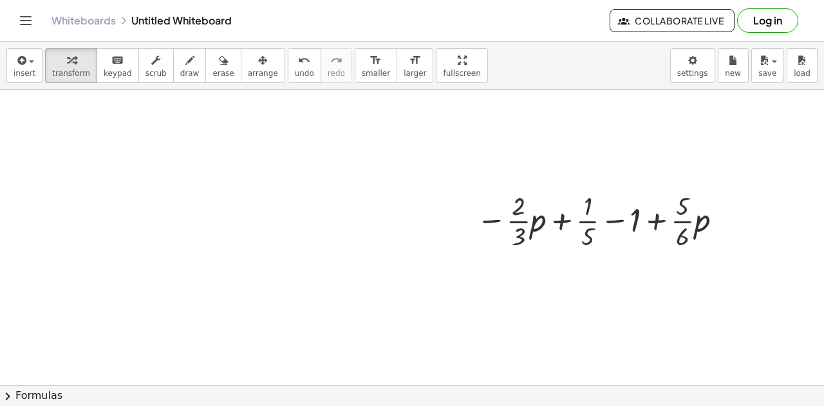
scroll to position [1181, 0]
click at [619, 219] on div at bounding box center [602, 216] width 264 height 64
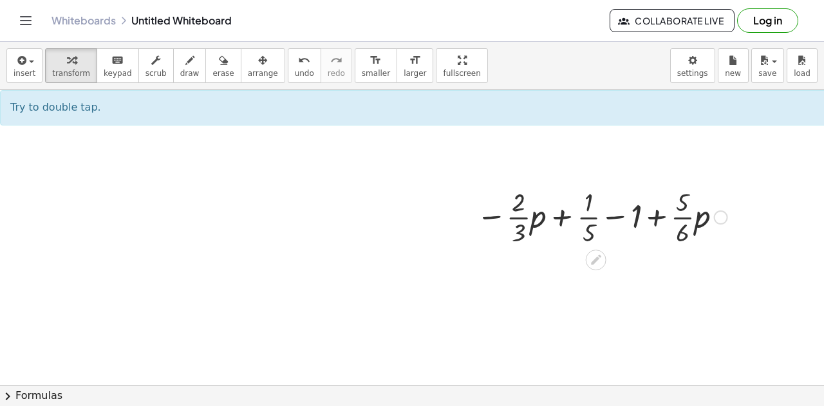
click at [614, 214] on div at bounding box center [602, 216] width 264 height 64
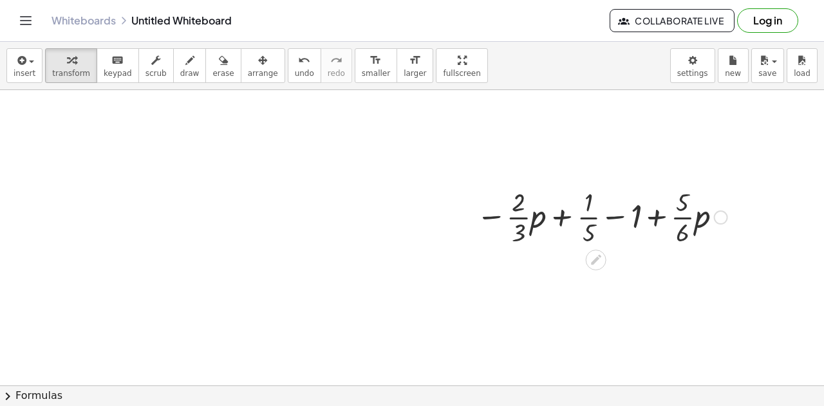
click at [614, 214] on div at bounding box center [602, 216] width 264 height 64
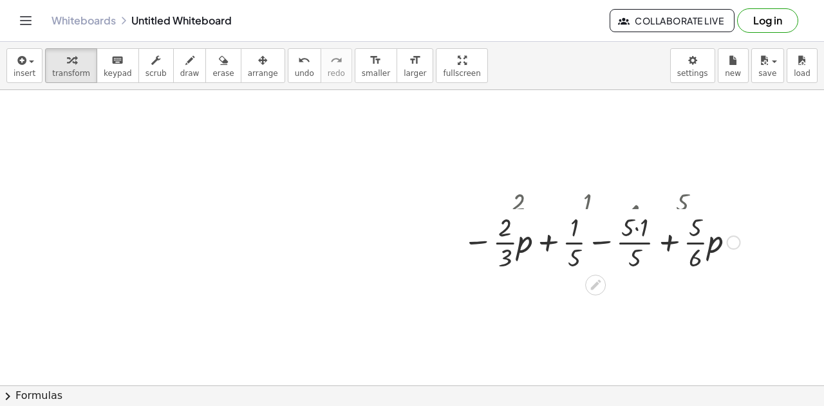
click at [629, 210] on div at bounding box center [601, 216] width 290 height 64
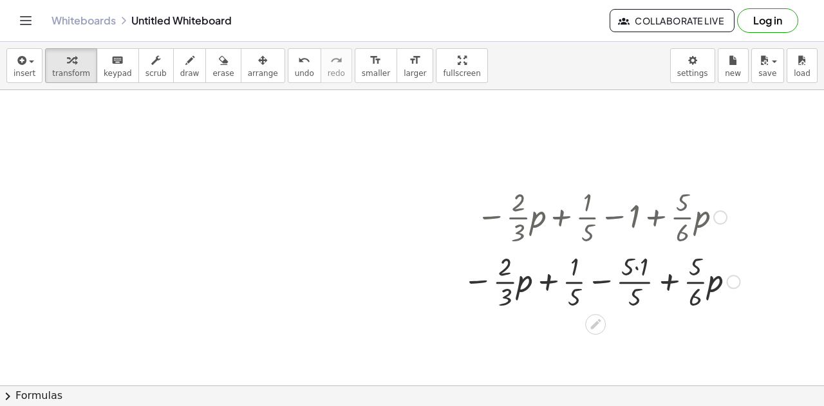
click at [633, 271] on div at bounding box center [601, 280] width 290 height 64
click at [637, 268] on div at bounding box center [601, 280] width 290 height 64
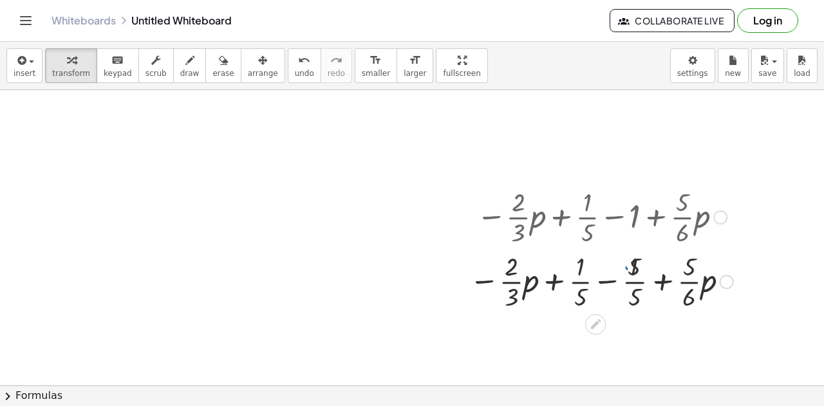
click at [607, 286] on div at bounding box center [601, 280] width 276 height 64
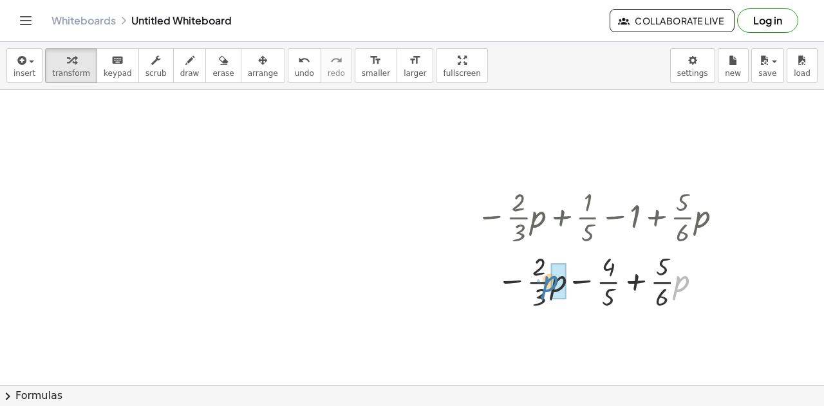
drag, startPoint x: 676, startPoint y: 276, endPoint x: 543, endPoint y: 276, distance: 132.6
click at [543, 276] on div at bounding box center [602, 280] width 264 height 64
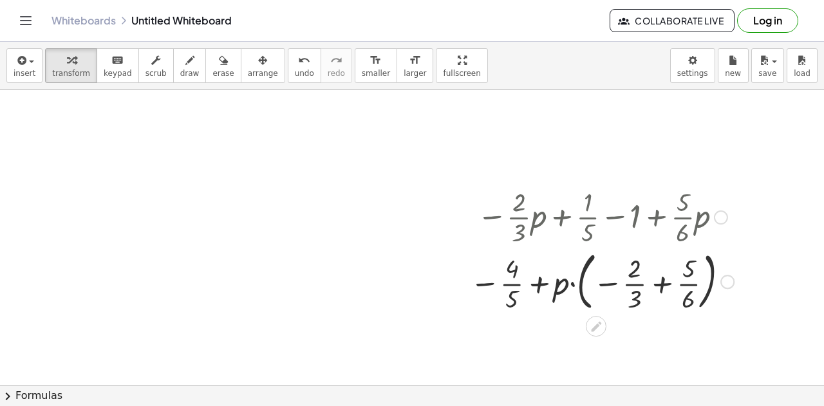
click at [640, 282] on div at bounding box center [601, 280] width 277 height 69
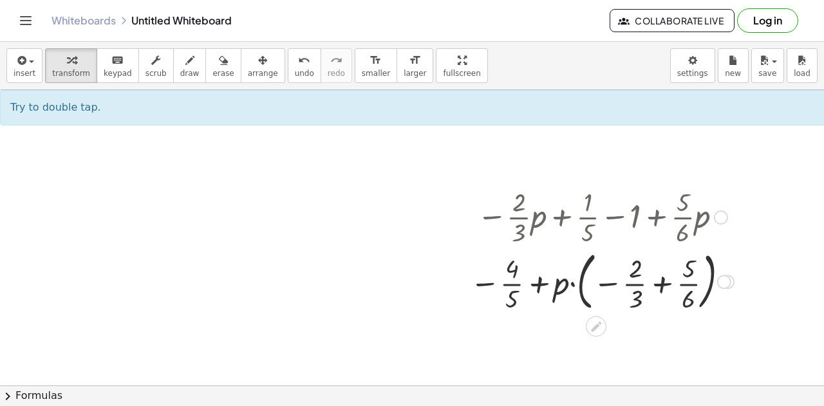
click at [660, 284] on div at bounding box center [601, 280] width 277 height 69
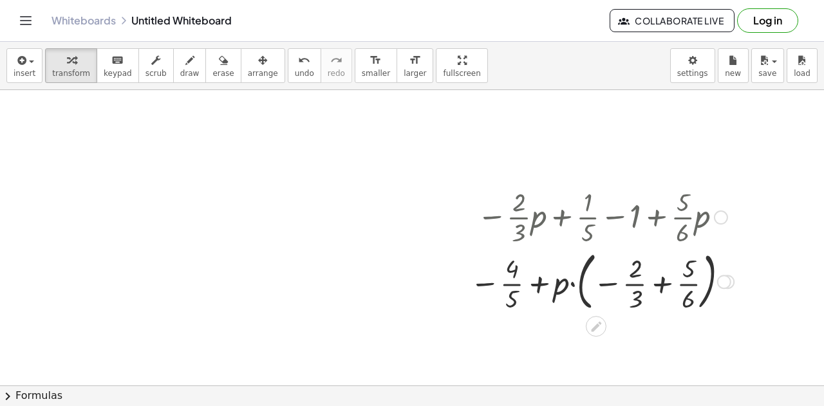
click at [660, 284] on div at bounding box center [601, 280] width 277 height 69
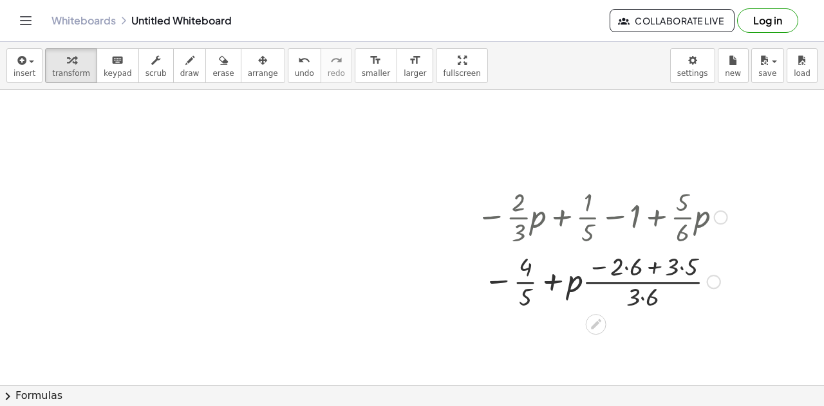
click at [622, 271] on div at bounding box center [602, 280] width 264 height 64
click at [671, 267] on div at bounding box center [602, 280] width 264 height 64
click at [677, 267] on div at bounding box center [602, 280] width 264 height 64
click at [622, 266] on div at bounding box center [602, 280] width 264 height 64
click at [629, 270] on div at bounding box center [602, 280] width 264 height 64
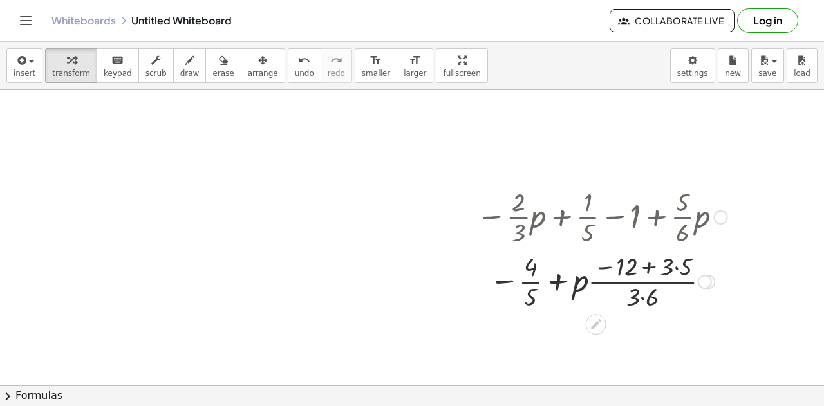
click at [682, 263] on div at bounding box center [602, 280] width 264 height 64
click at [634, 296] on div at bounding box center [602, 280] width 264 height 64
click at [647, 294] on div at bounding box center [602, 280] width 264 height 64
click at [658, 259] on div at bounding box center [602, 280] width 264 height 64
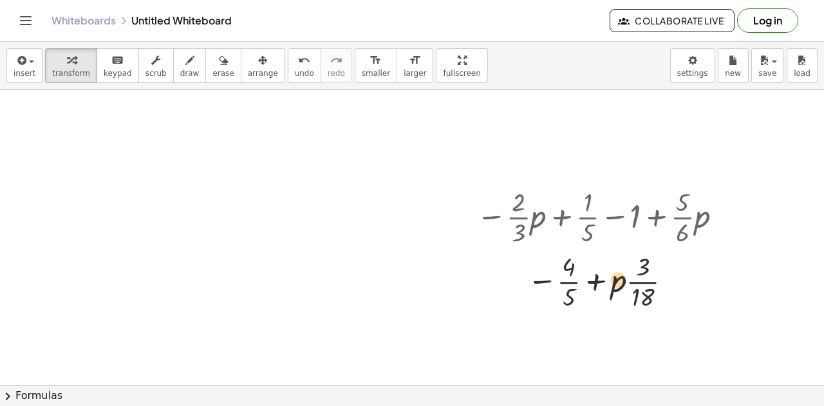
click at [616, 282] on div at bounding box center [602, 280] width 264 height 64
drag, startPoint x: 633, startPoint y: 282, endPoint x: 528, endPoint y: 276, distance: 104.4
click at [573, 279] on div at bounding box center [602, 280] width 264 height 64
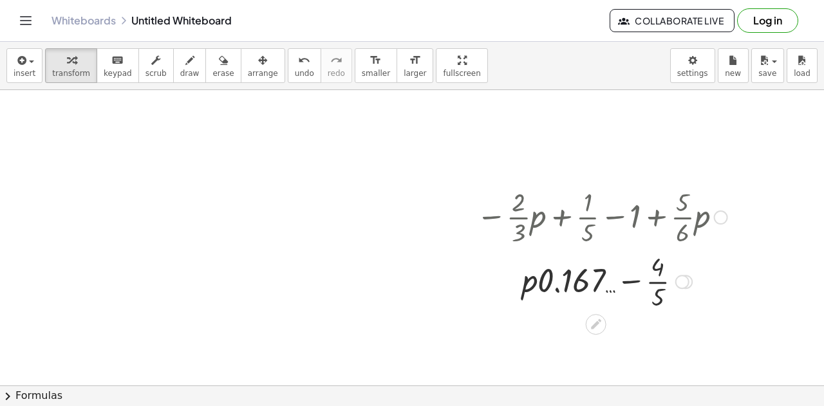
click at [665, 283] on div at bounding box center [602, 280] width 264 height 64
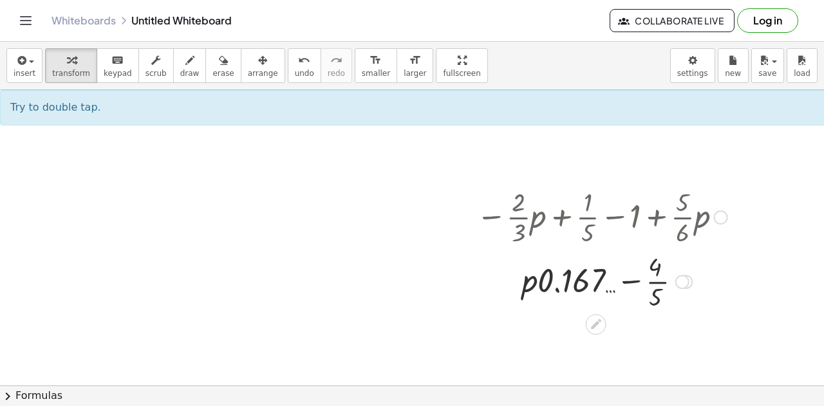
click at [660, 284] on div at bounding box center [602, 280] width 264 height 64
